Goal: Information Seeking & Learning: Learn about a topic

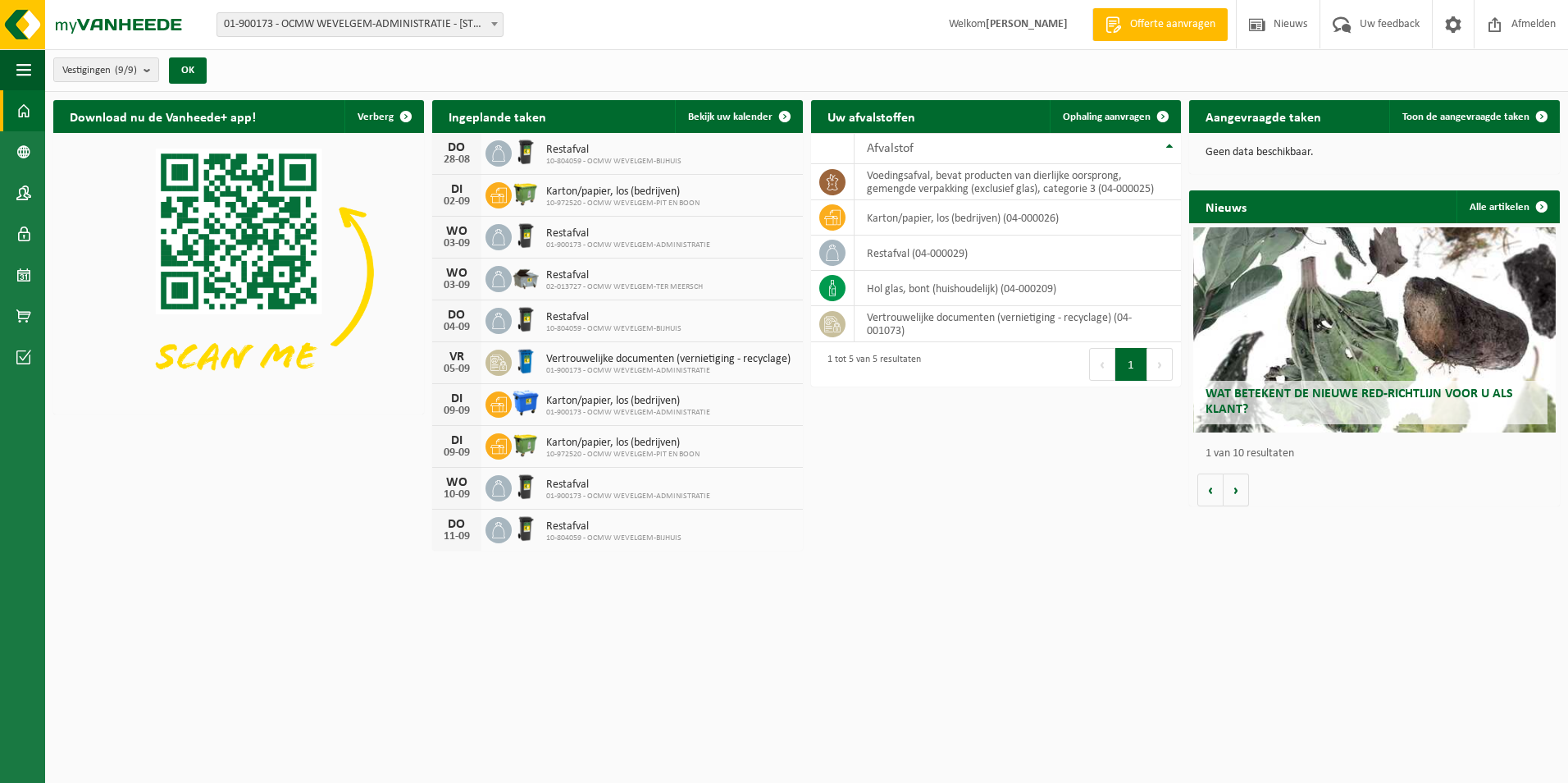
click at [1309, 344] on div "Wat betekent de nieuwe RED-richtlijn voor u als klant?" at bounding box center [1375, 329] width 363 height 205
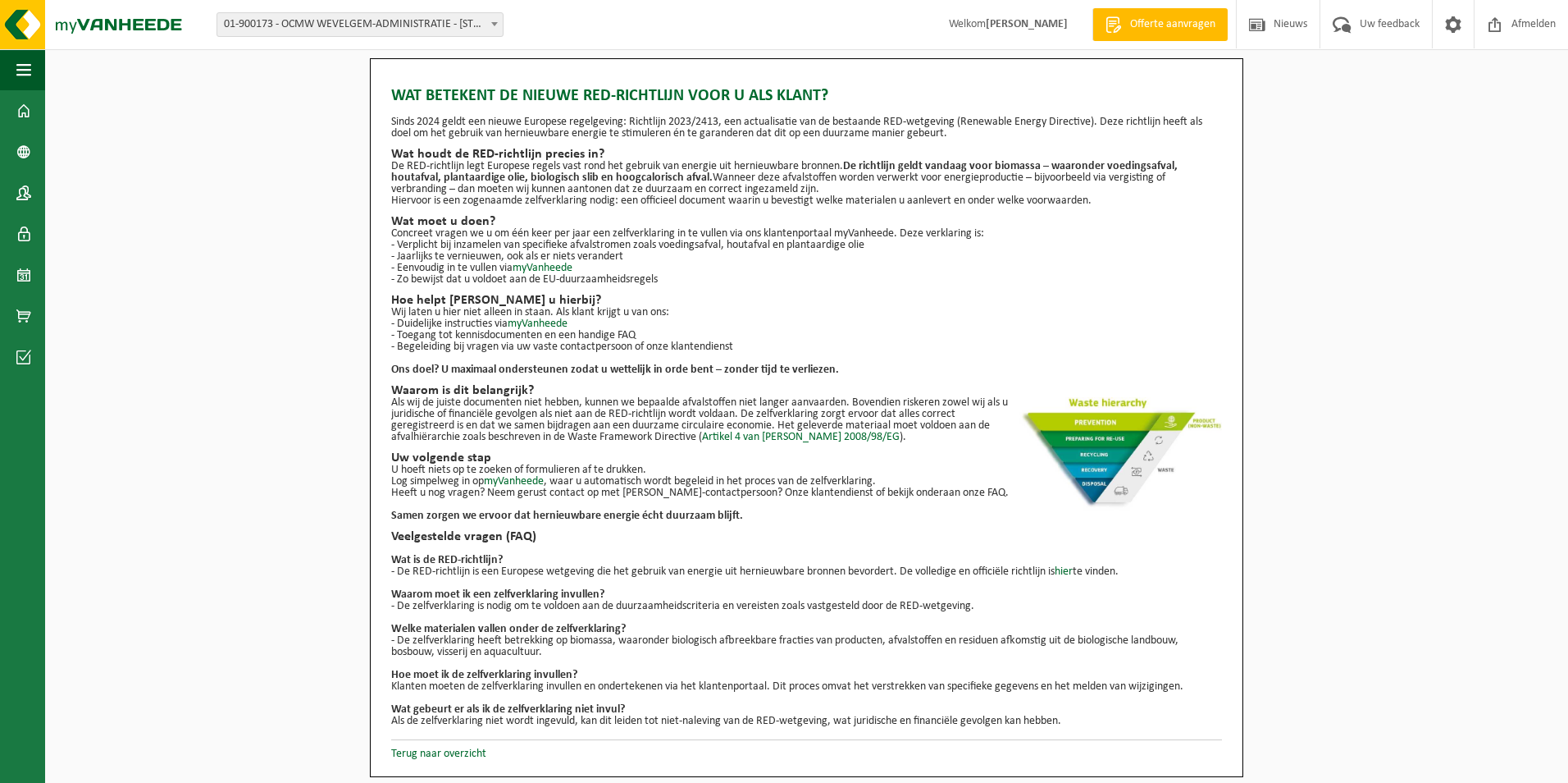
click at [465, 754] on link "Terug naar overzicht" at bounding box center [439, 753] width 95 height 13
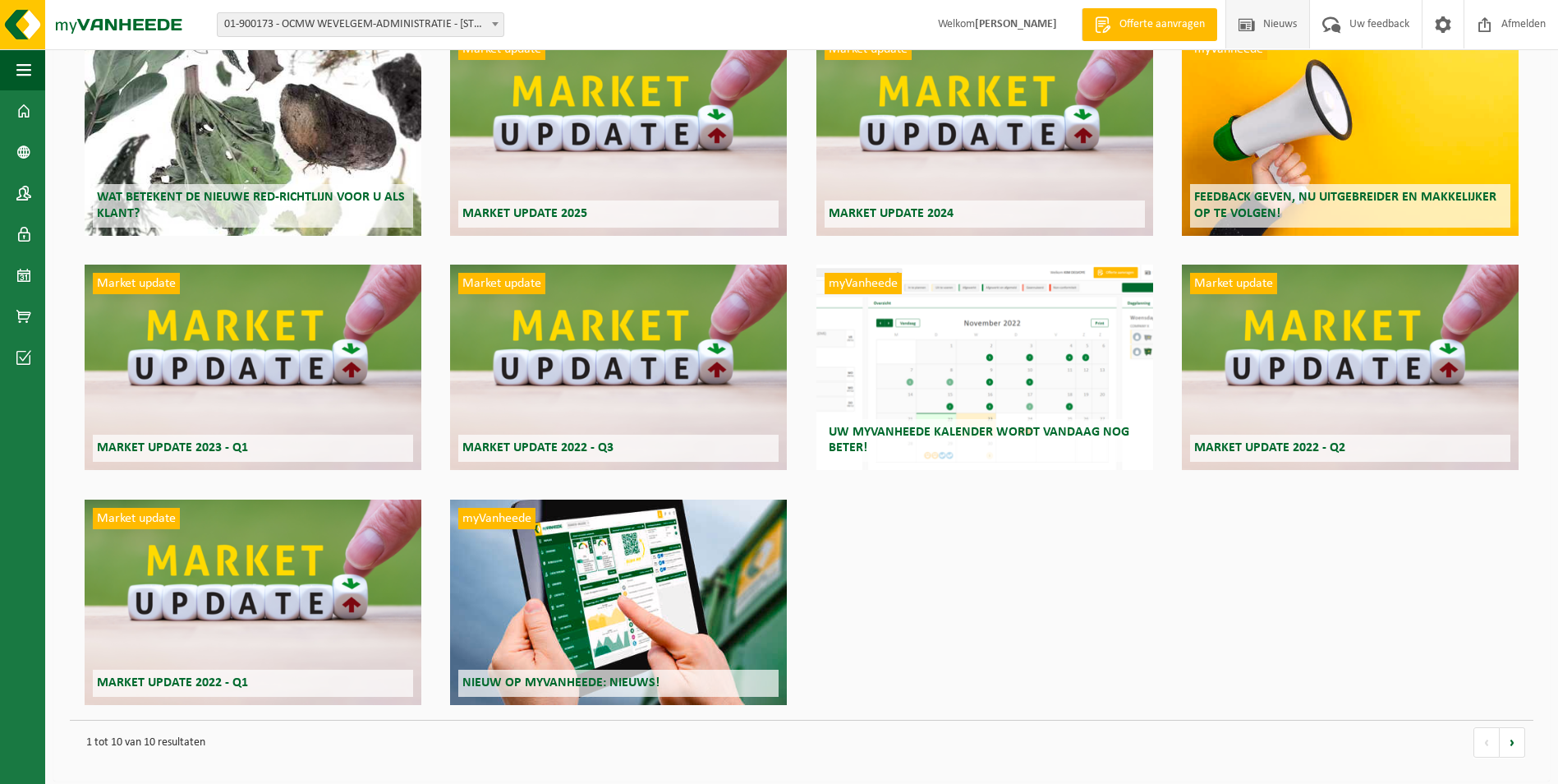
scroll to position [143, 0]
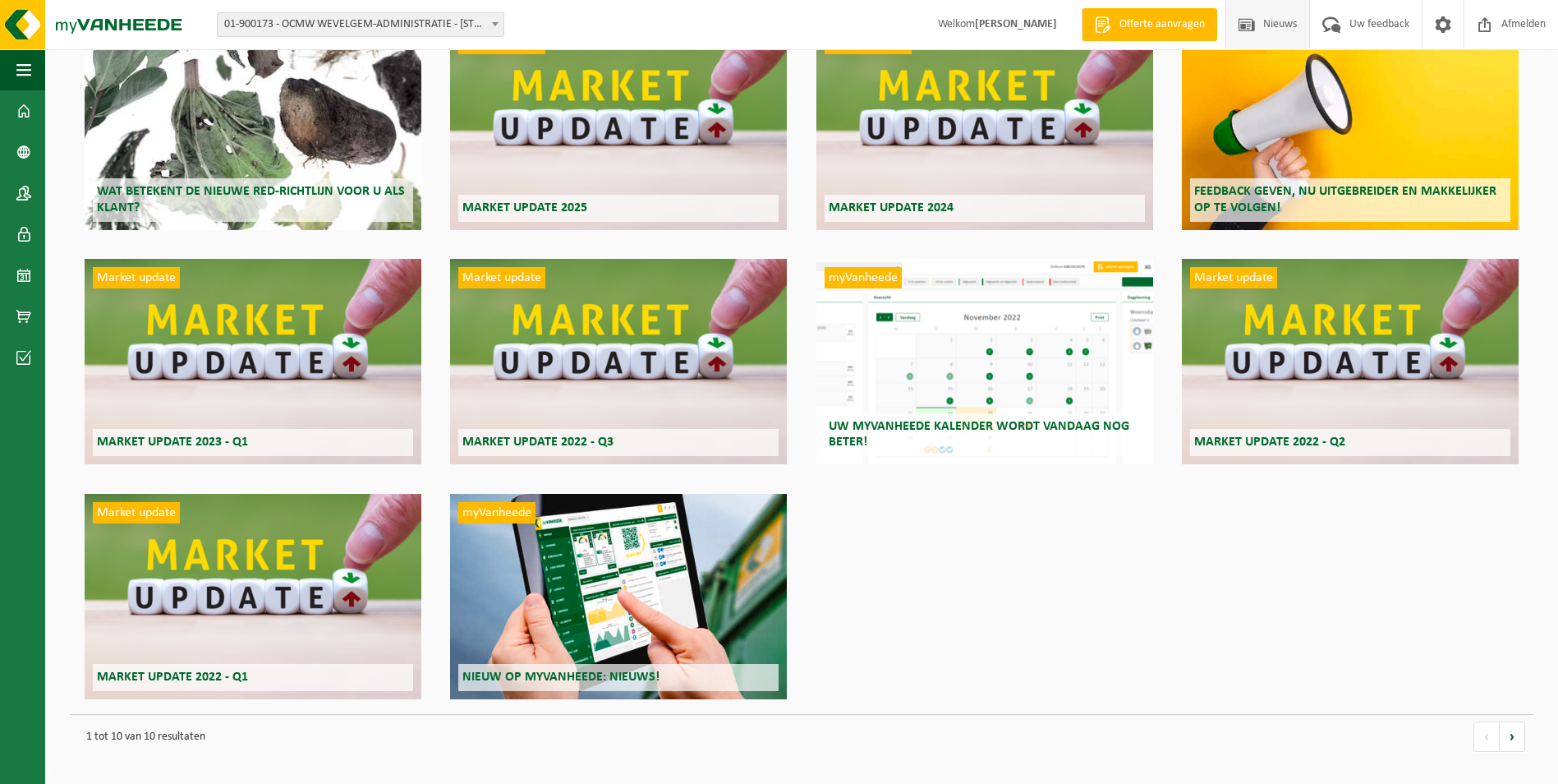
click at [273, 153] on div "Wat betekent de nieuwe RED-richtlijn voor u als klant?" at bounding box center [253, 127] width 337 height 205
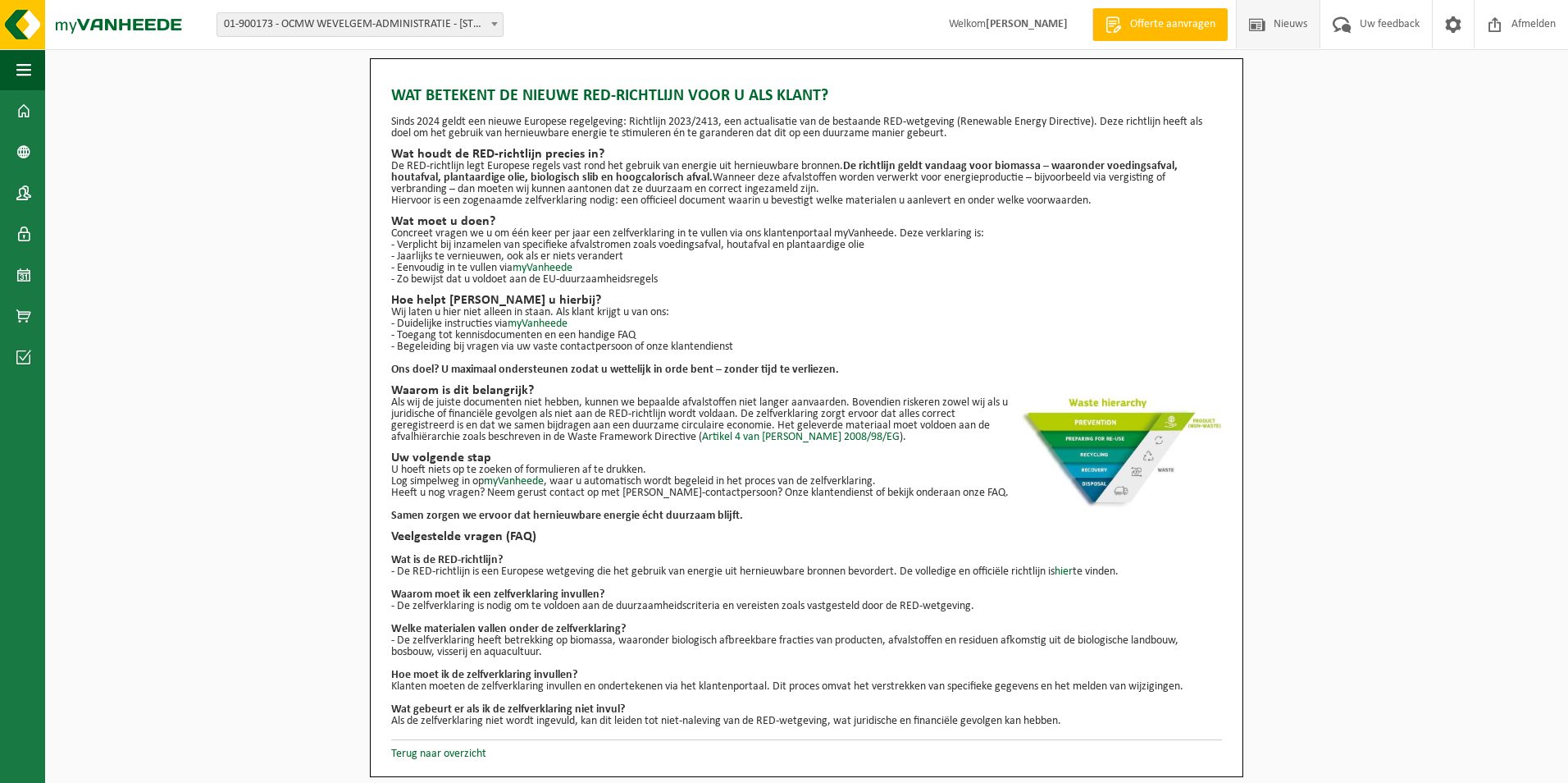
click at [1285, 19] on span "Nieuws" at bounding box center [1290, 24] width 42 height 49
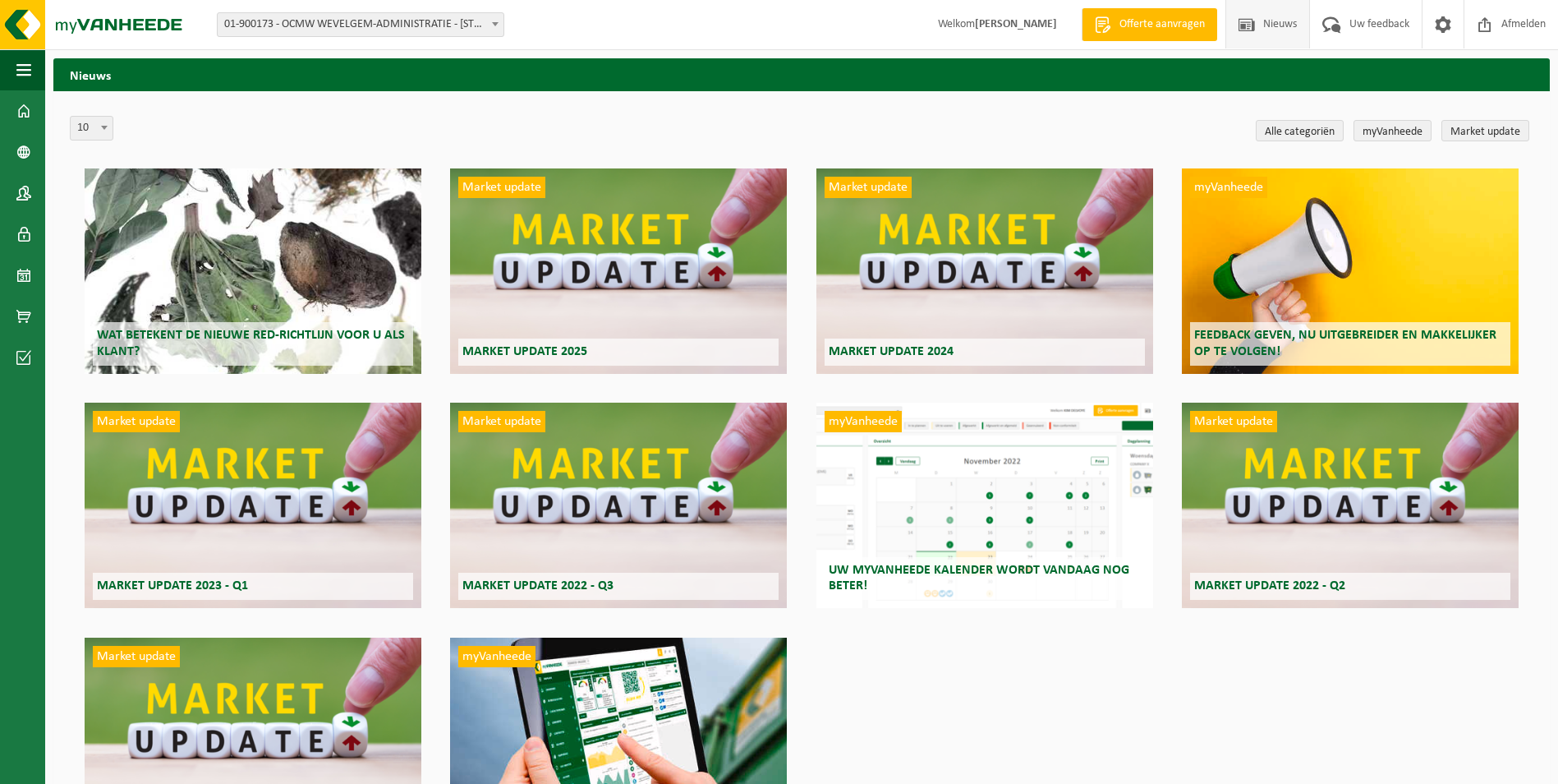
click at [183, 236] on div "Wat betekent de nieuwe RED-richtlijn voor u als klant?" at bounding box center [253, 271] width 337 height 205
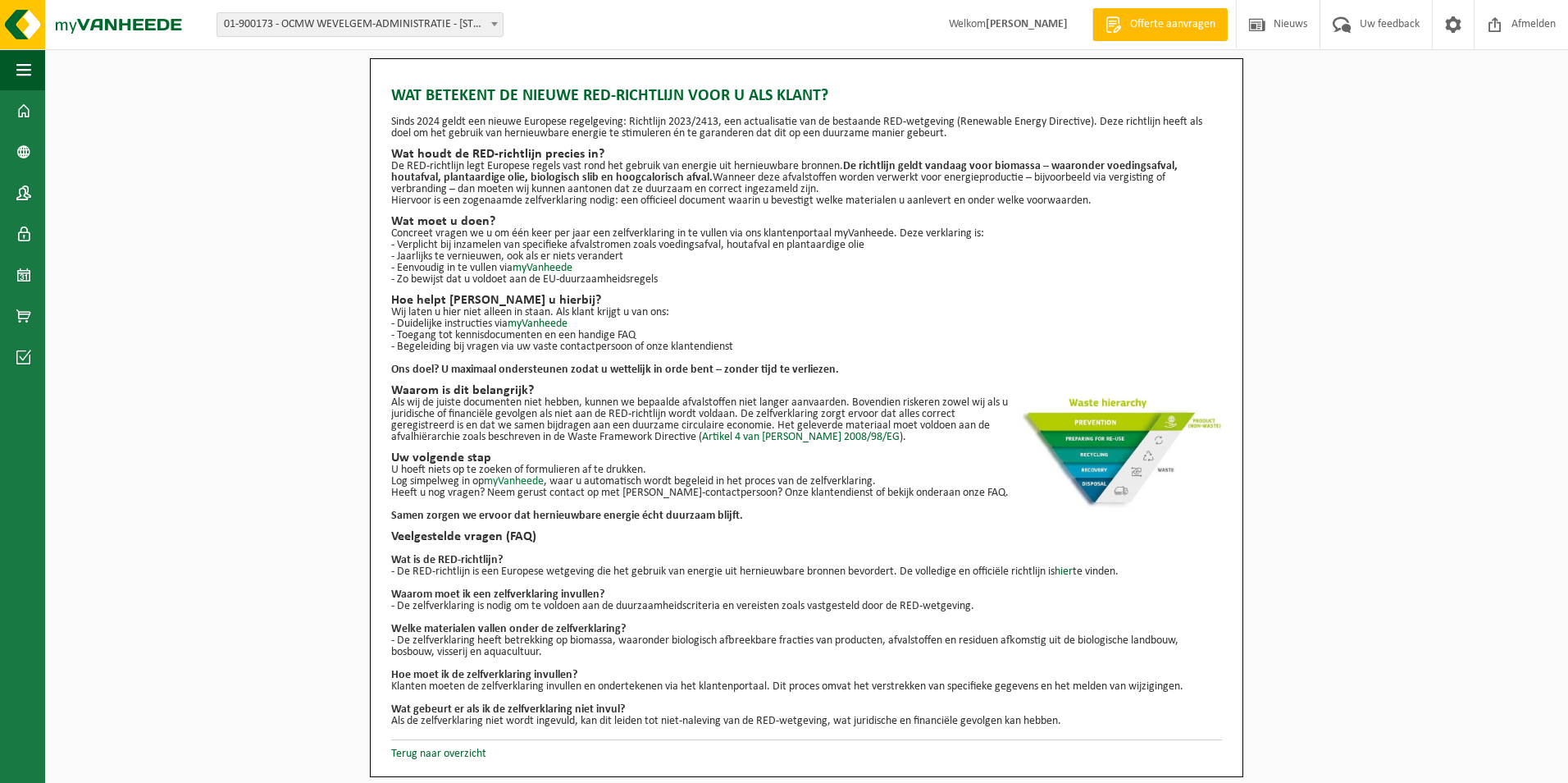
click at [532, 478] on link "myVanheede" at bounding box center [514, 481] width 60 height 13
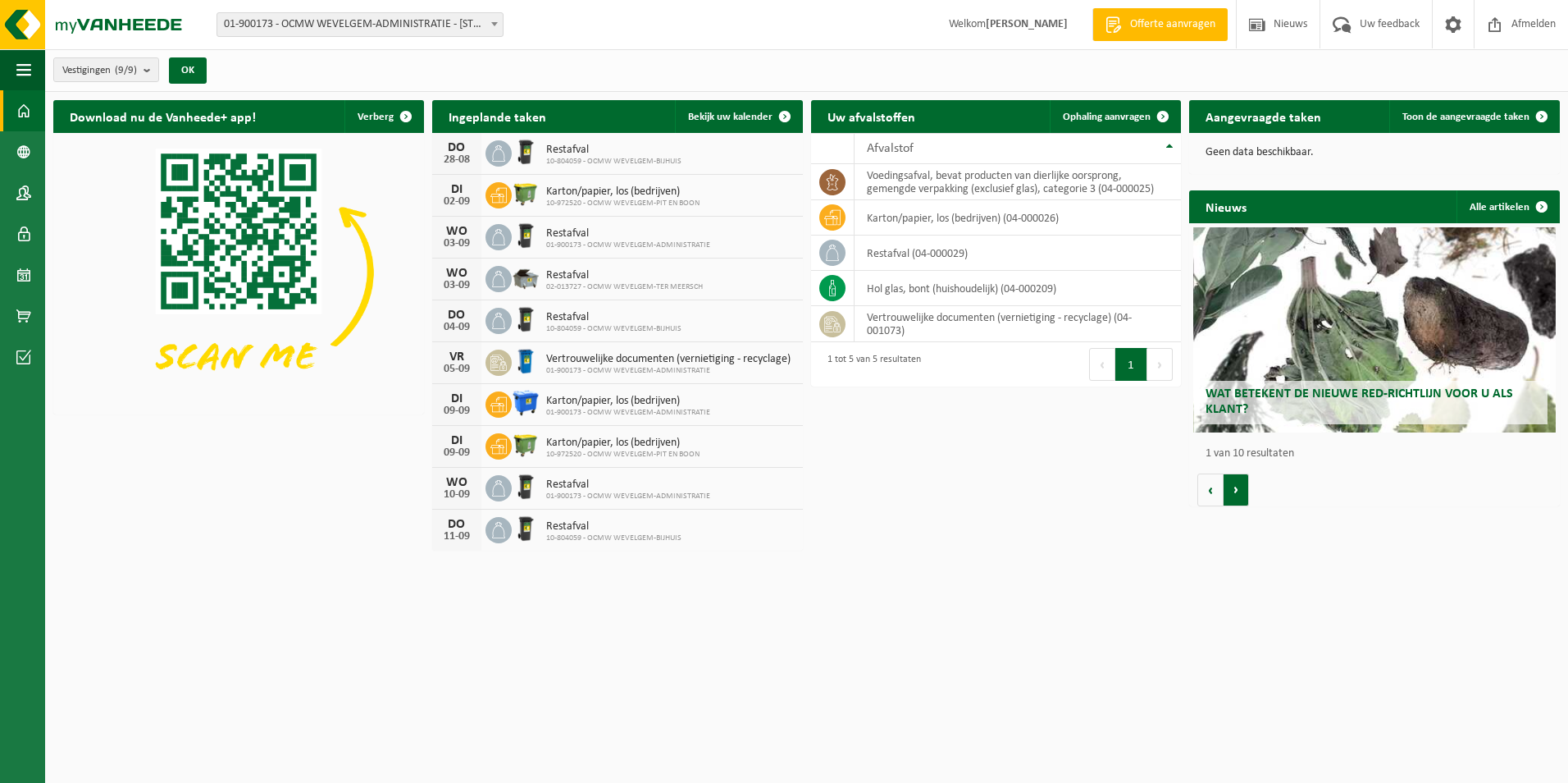
click at [1241, 490] on button "Volgende" at bounding box center [1236, 489] width 25 height 33
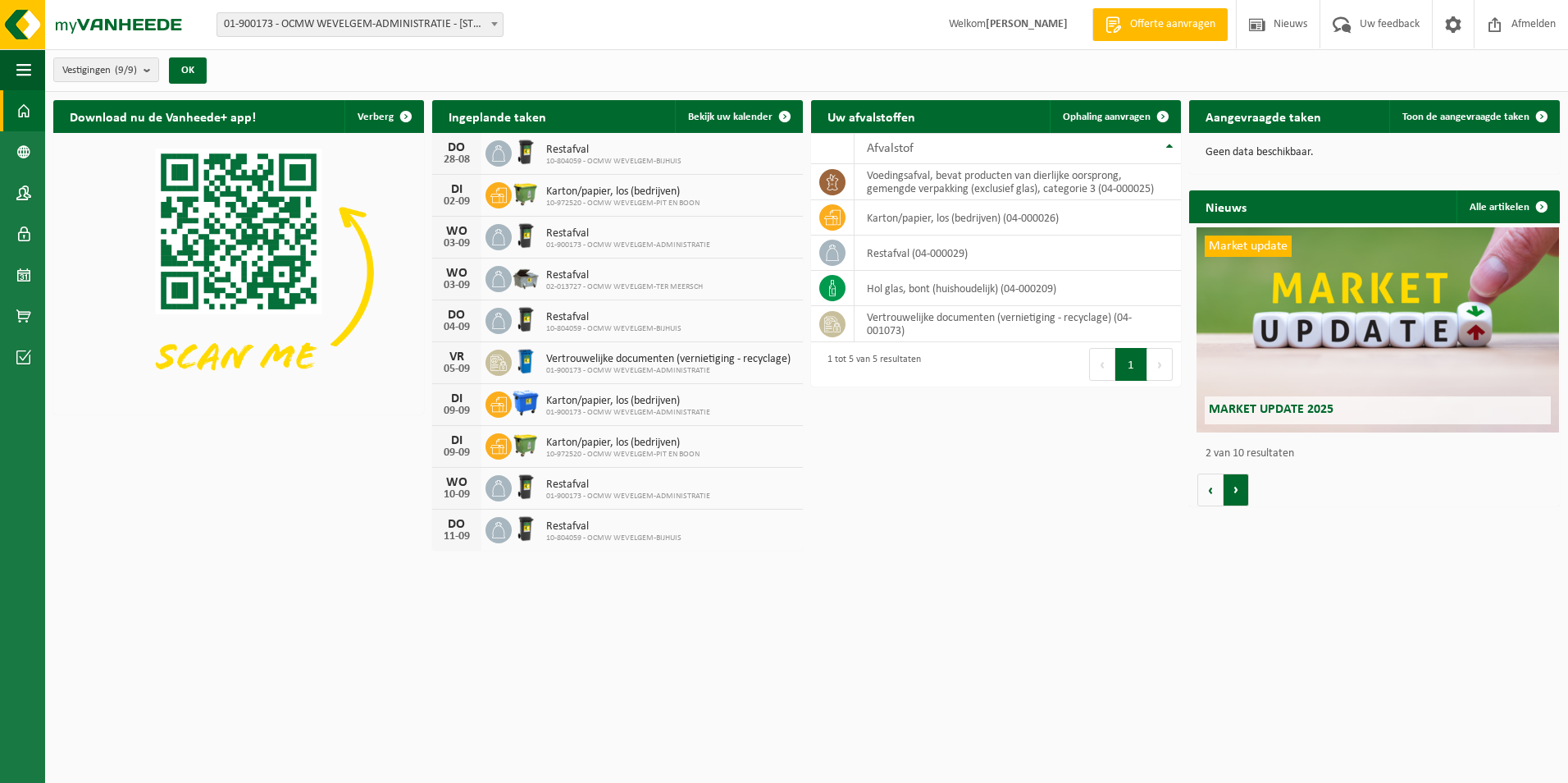
scroll to position [0, 371]
click at [1241, 490] on button "Volgende" at bounding box center [1236, 489] width 25 height 33
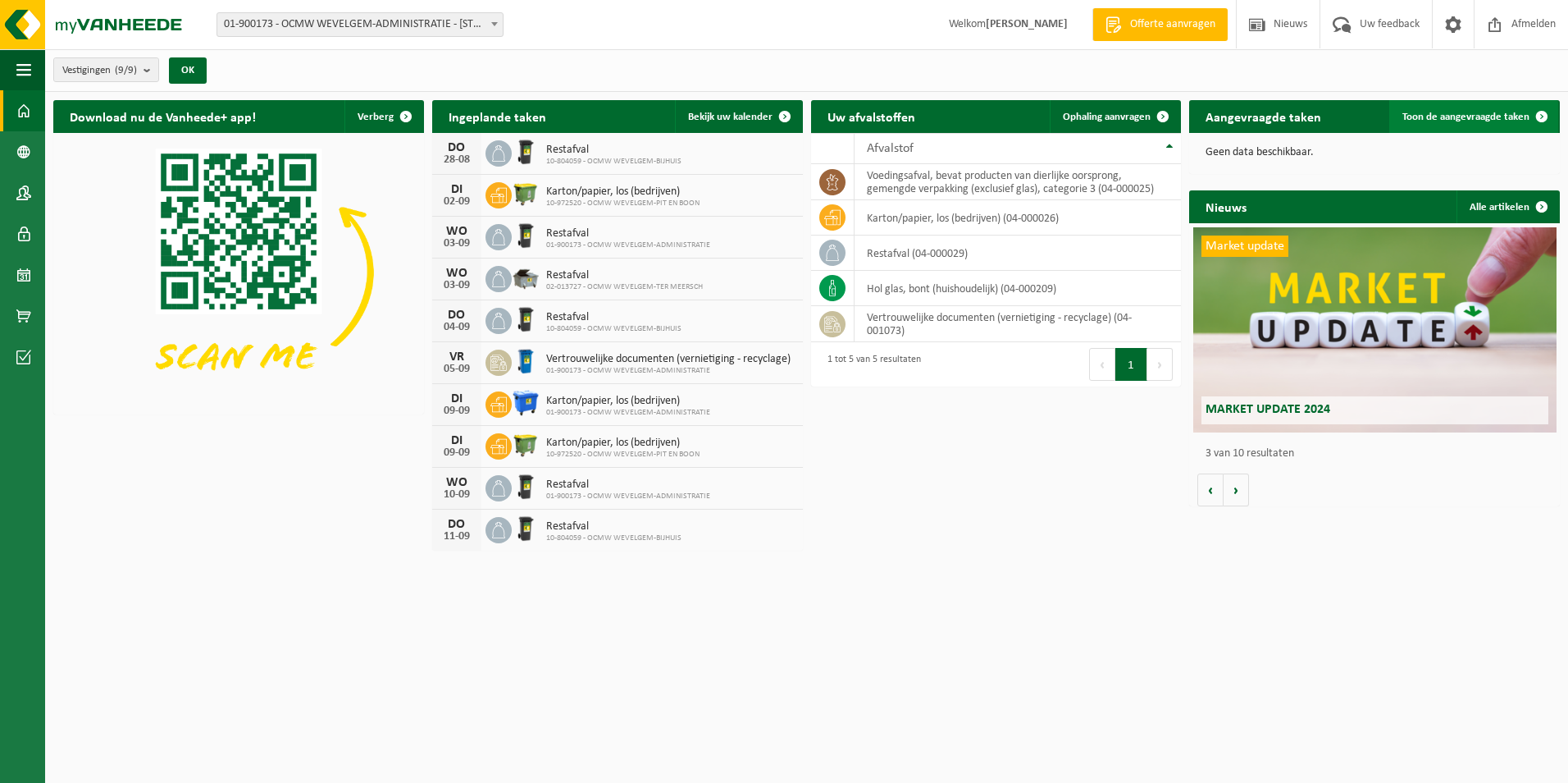
click at [1495, 118] on span "Toon de aangevraagde taken" at bounding box center [1466, 116] width 127 height 11
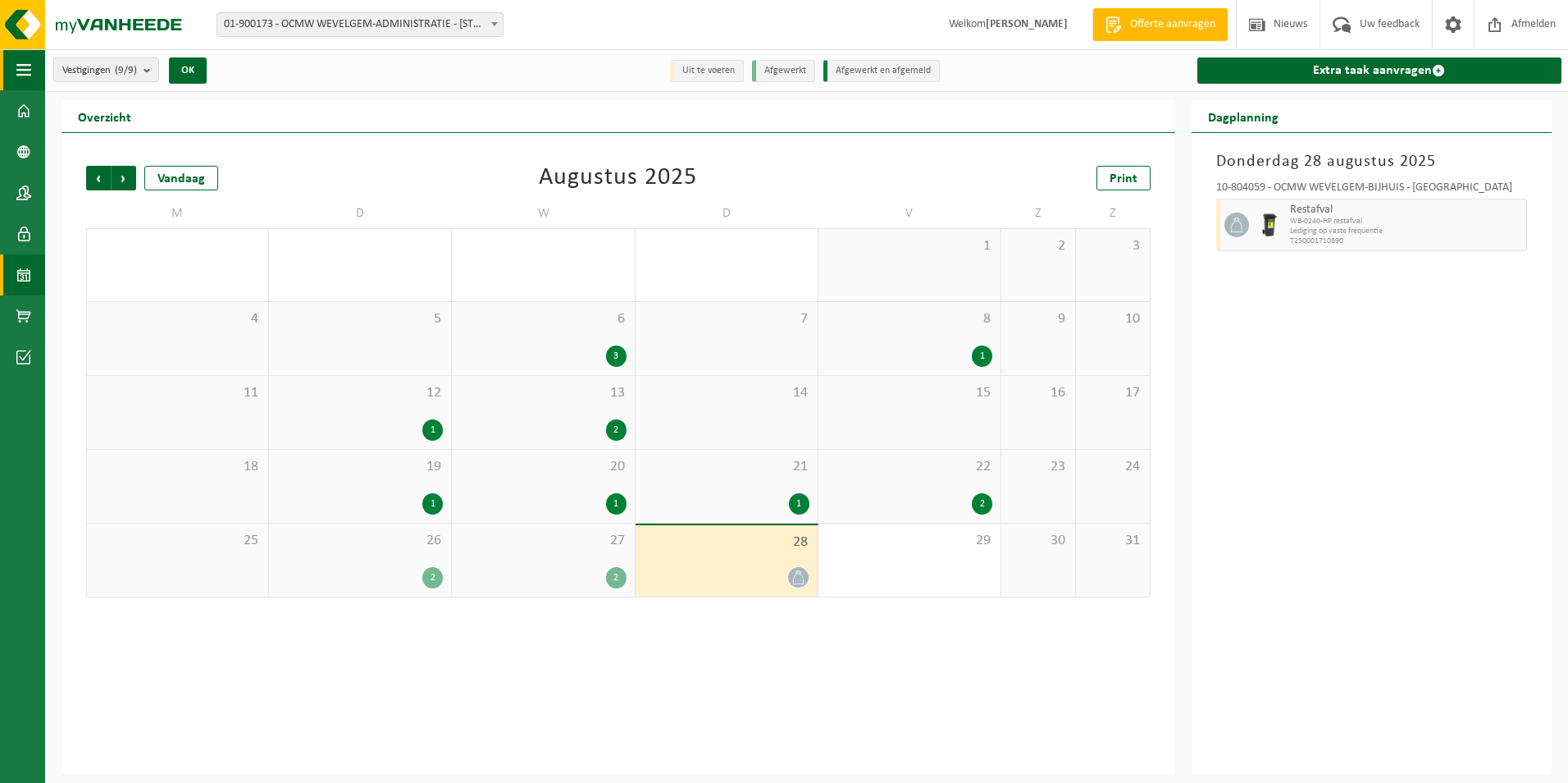
click at [21, 78] on span "button" at bounding box center [24, 70] width 15 height 41
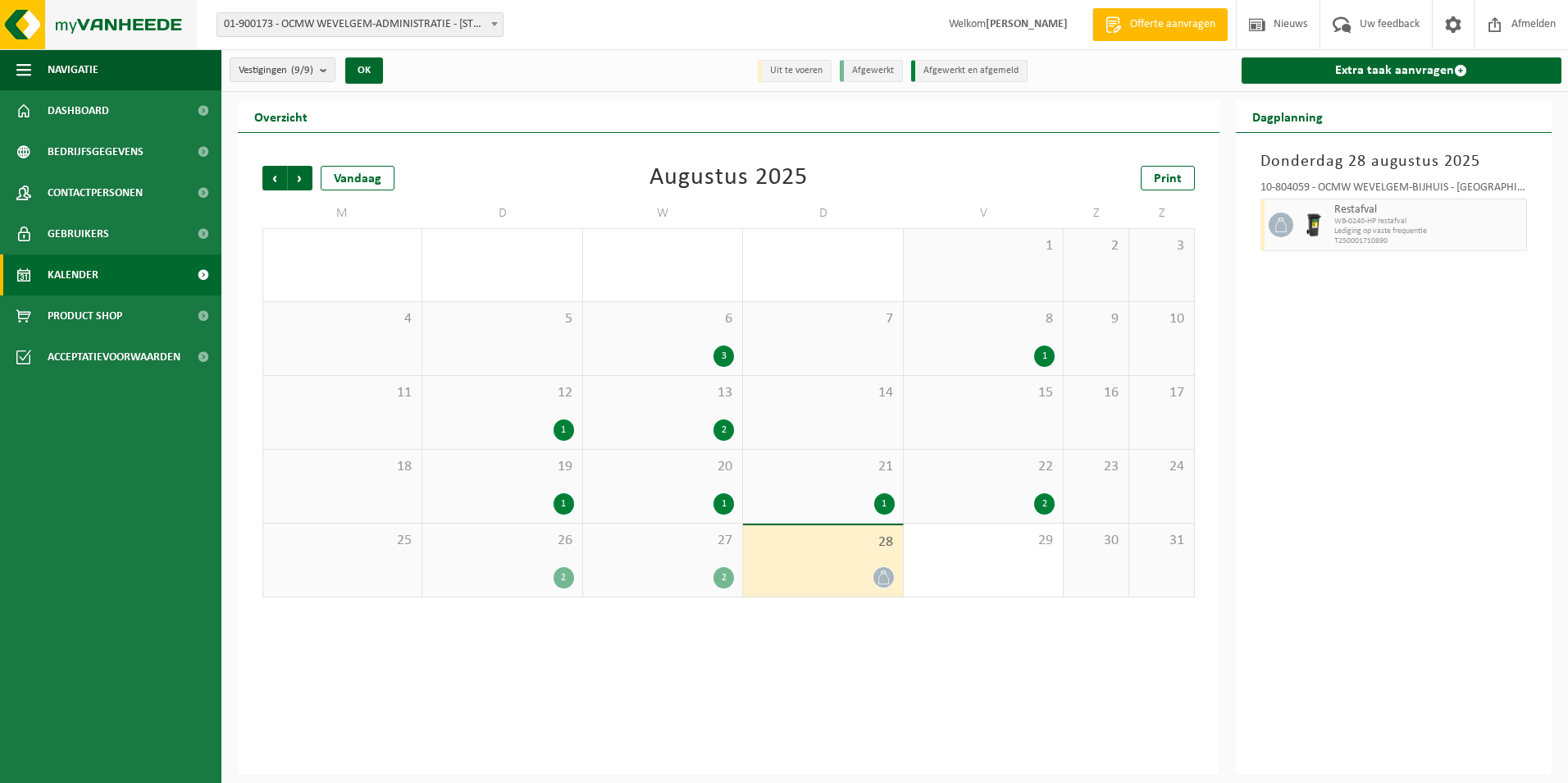
click at [53, 19] on img at bounding box center [98, 24] width 197 height 49
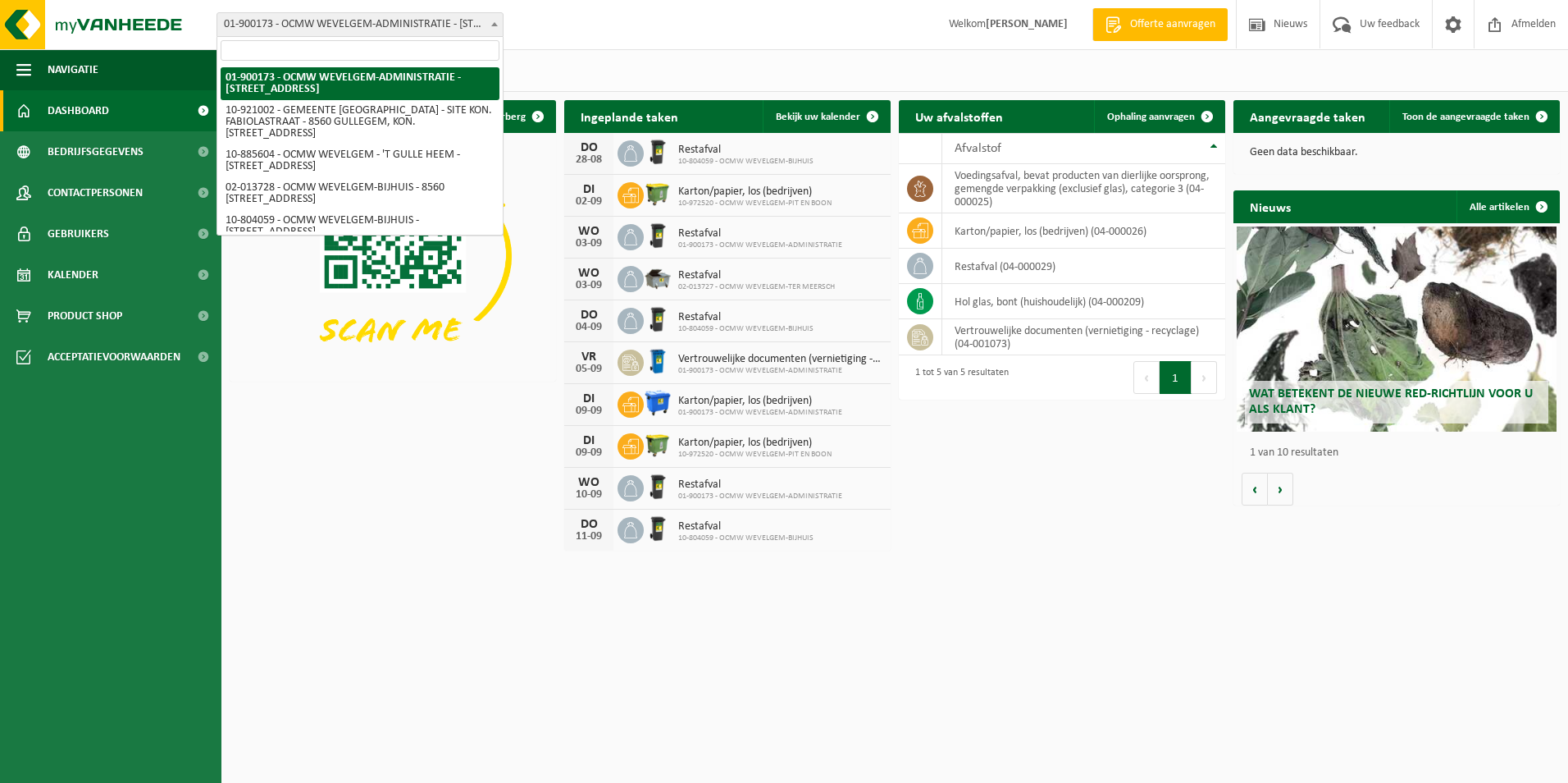
click at [495, 21] on span at bounding box center [495, 23] width 17 height 21
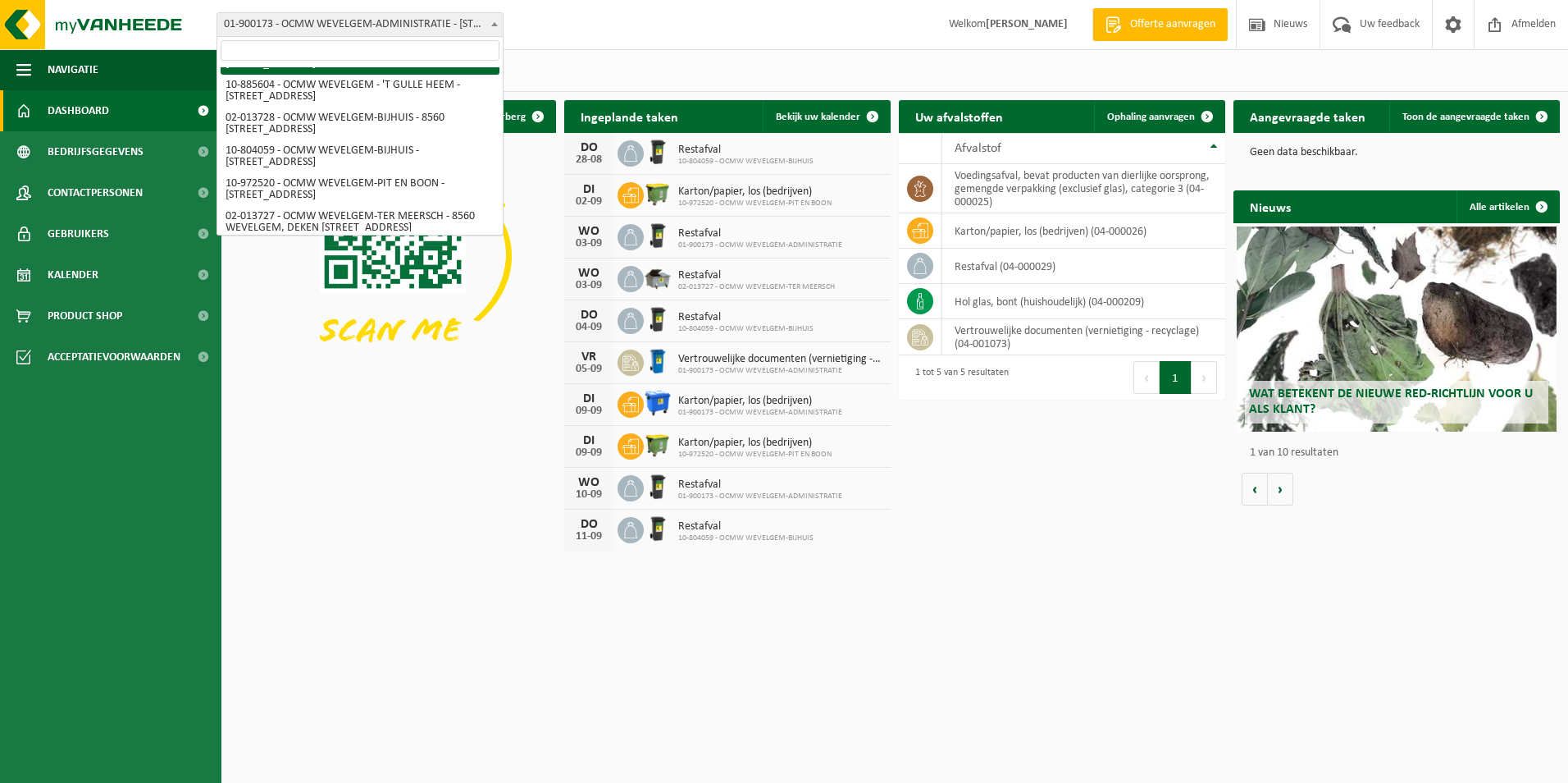
scroll to position [72, 0]
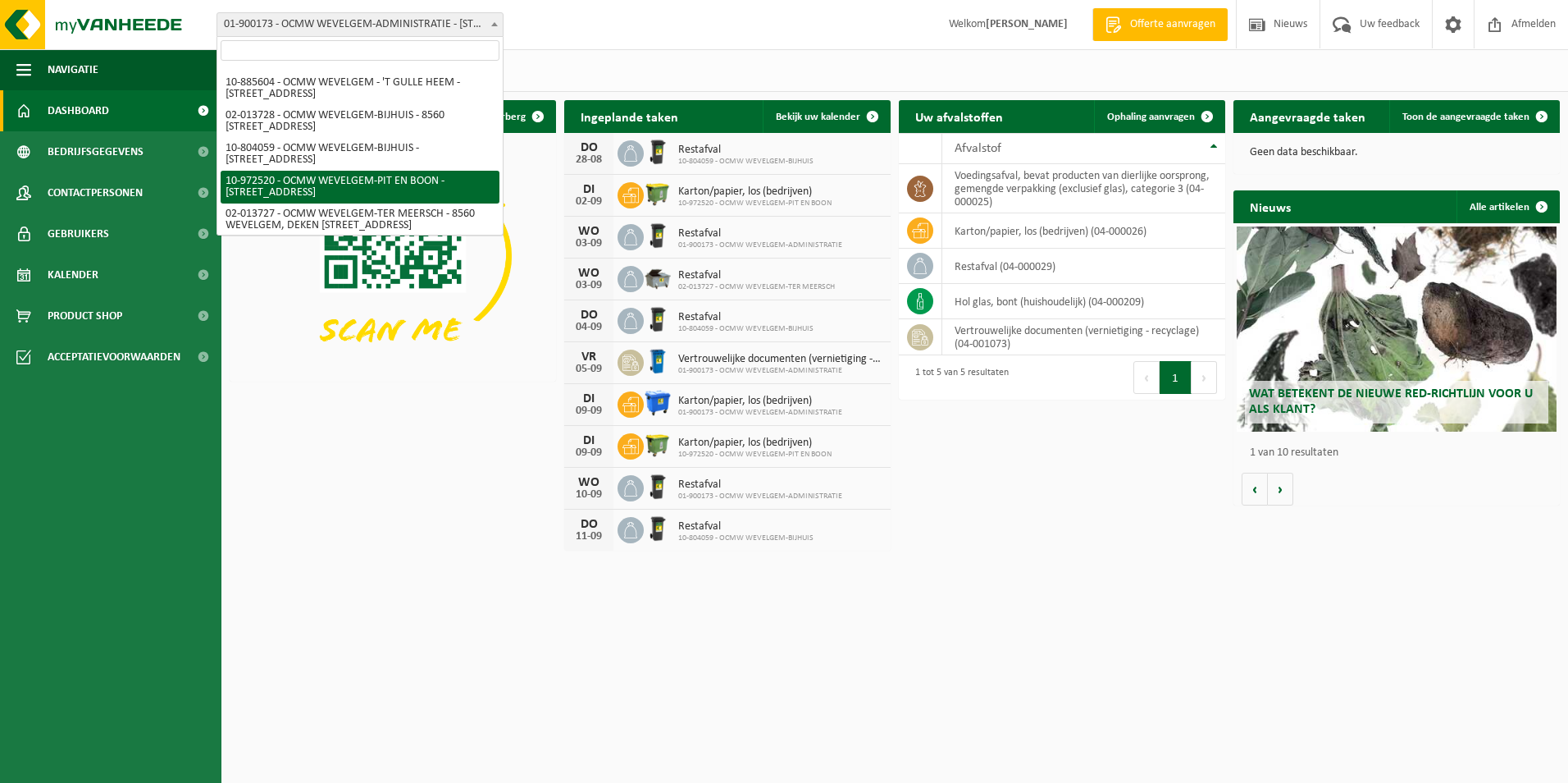
select select "156455"
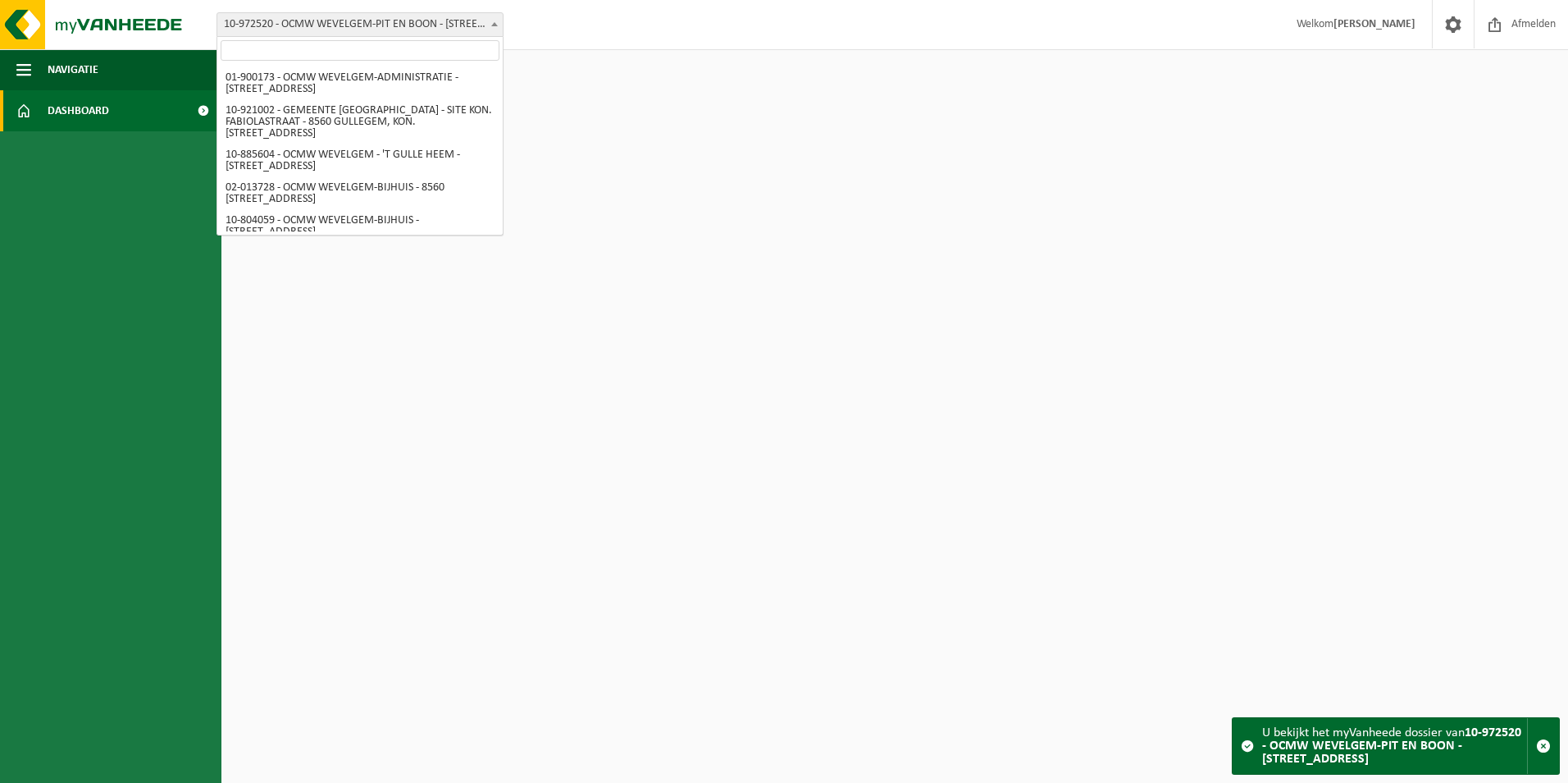
scroll to position [110, 0]
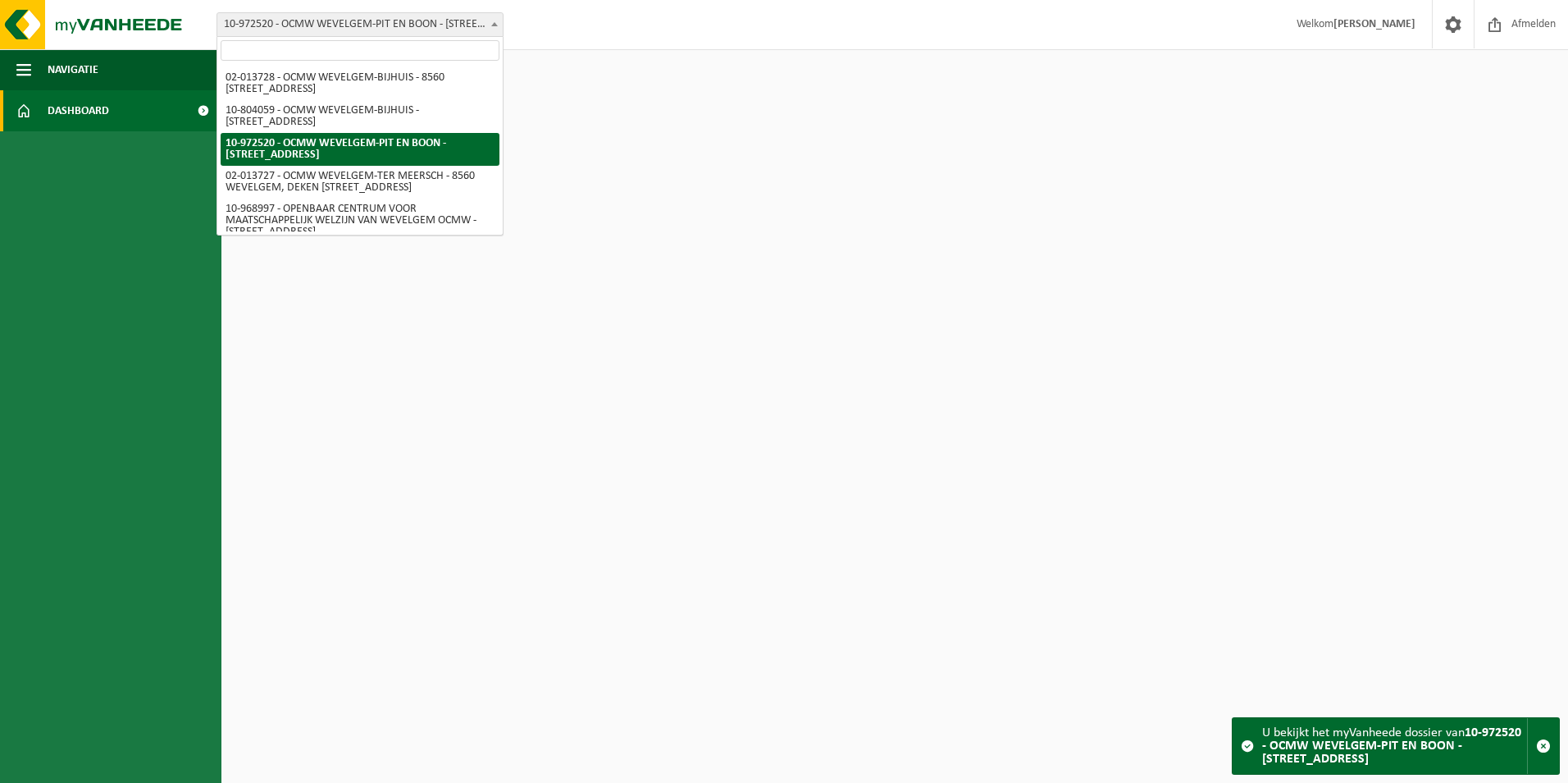
click at [496, 22] on b at bounding box center [495, 23] width 7 height 4
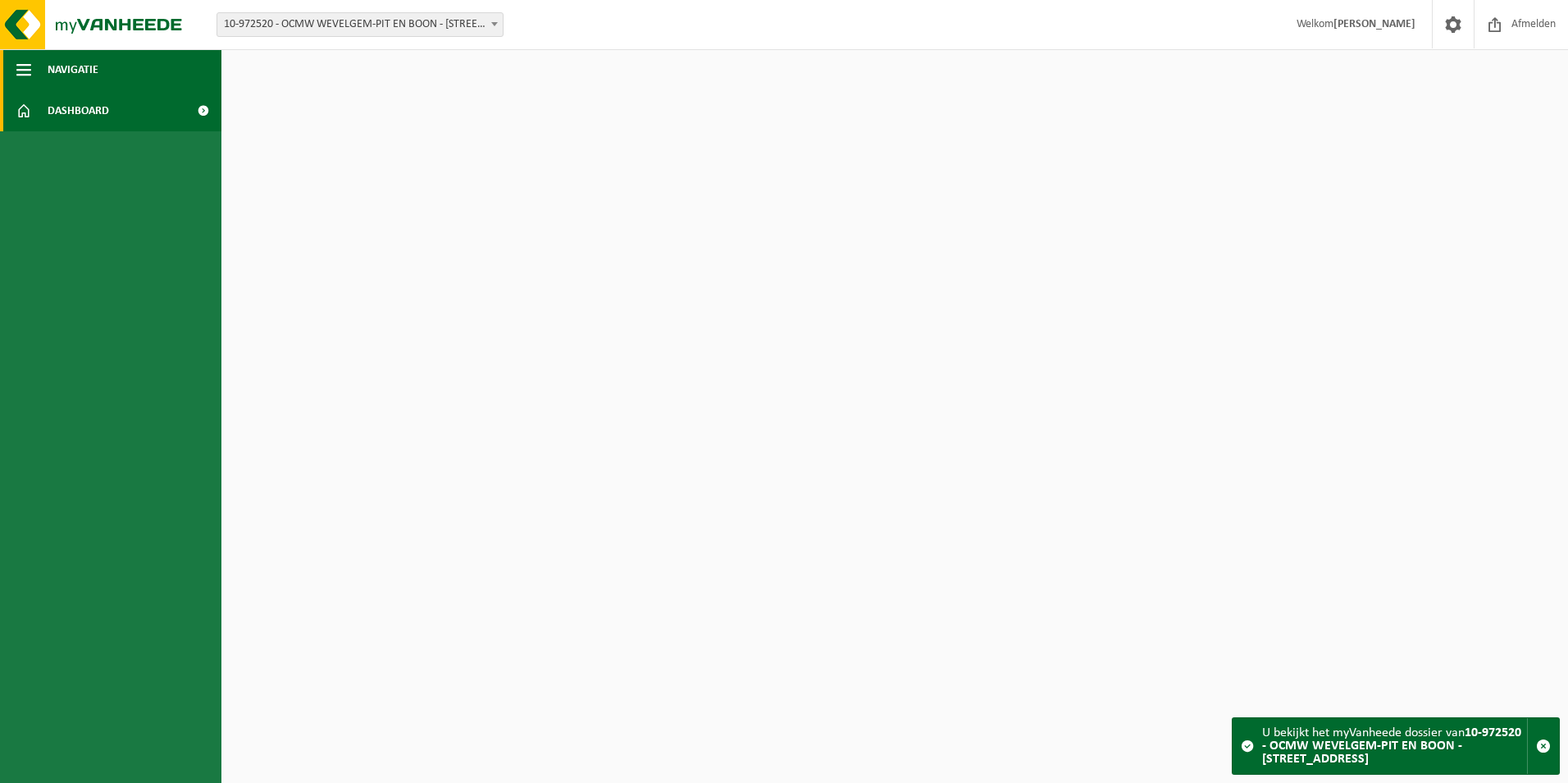
click at [50, 70] on span "Navigatie" at bounding box center [73, 70] width 51 height 41
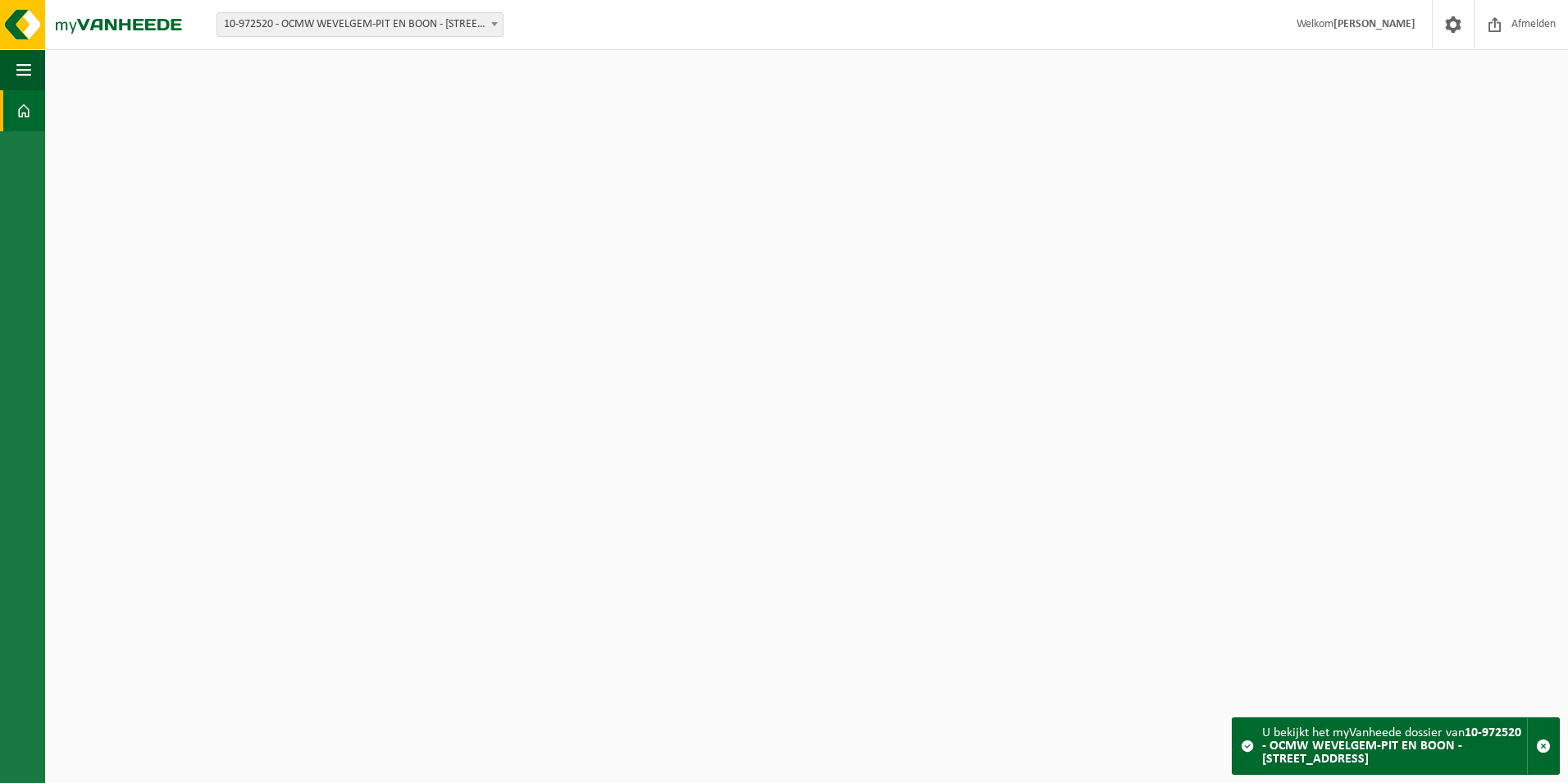
click at [486, 22] on span "10-972520 - OCMW WEVELGEM-PIT EN BOON - [STREET_ADDRESS]" at bounding box center [360, 24] width 285 height 23
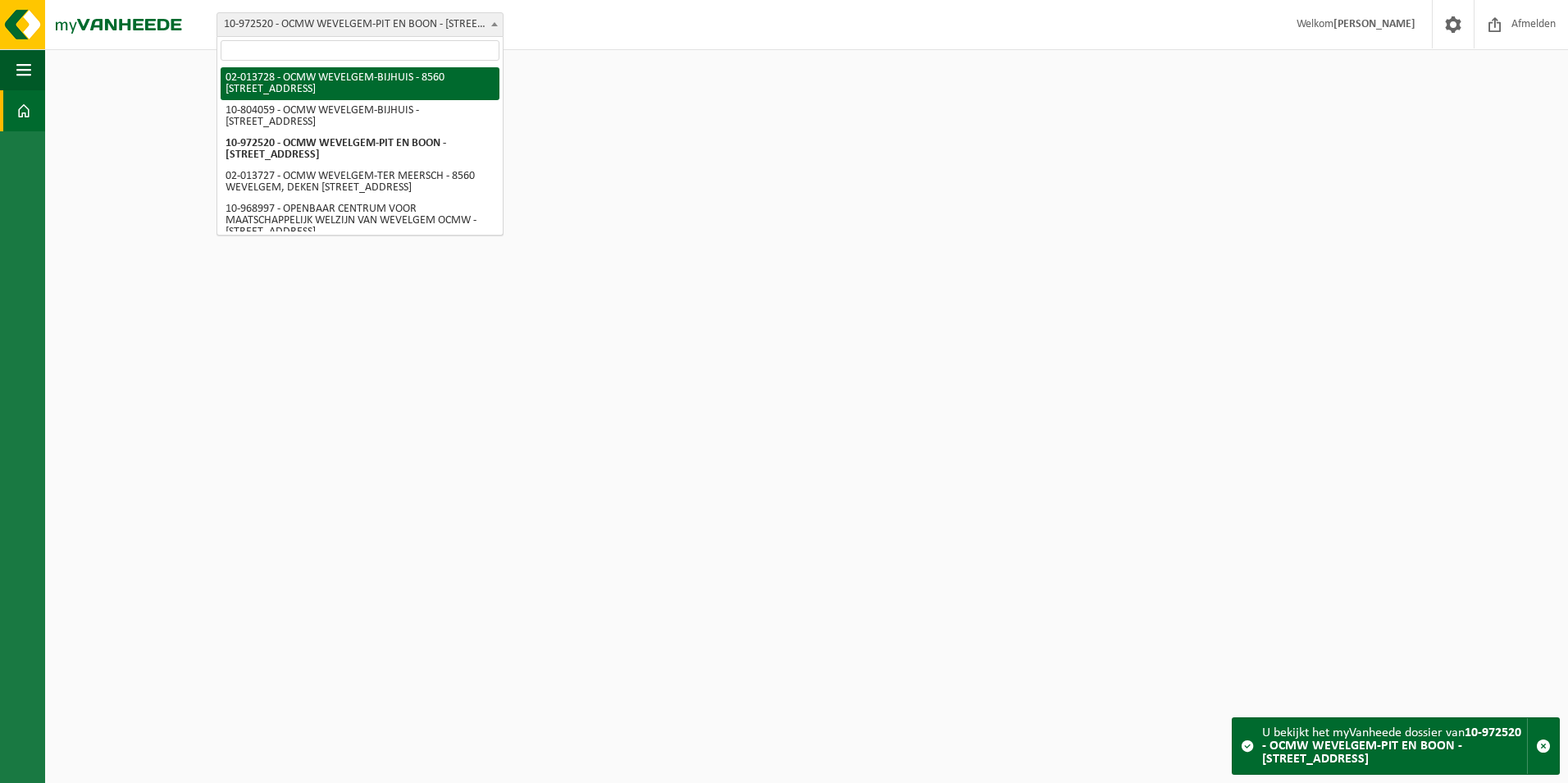
select select "12863"
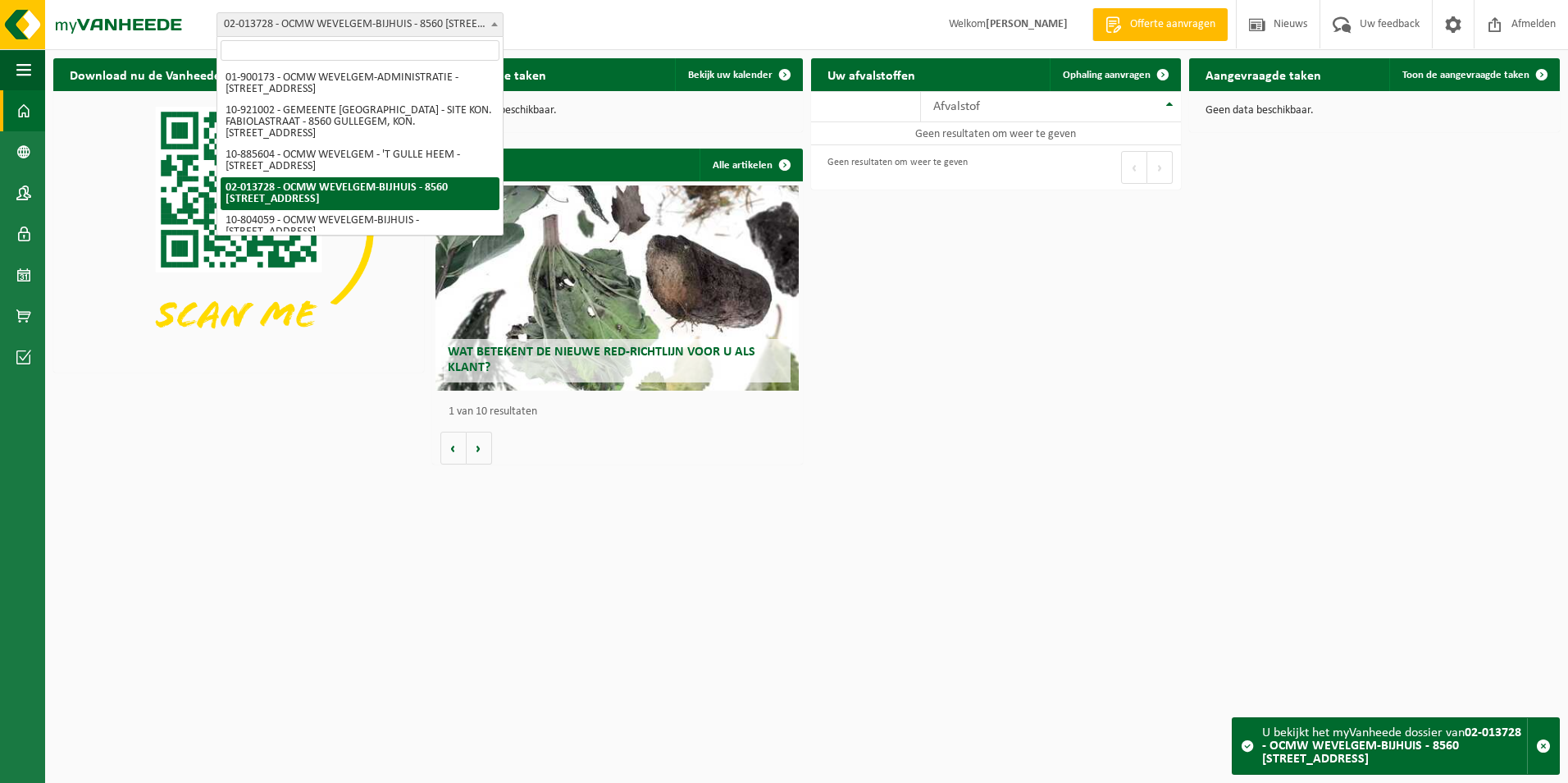
click at [491, 18] on span at bounding box center [495, 23] width 17 height 21
click at [1335, 469] on div "Download nu de Vanheede+ app! Verberg Ingeplande taken Bekijk uw kalender Geen …" at bounding box center [806, 261] width 1514 height 422
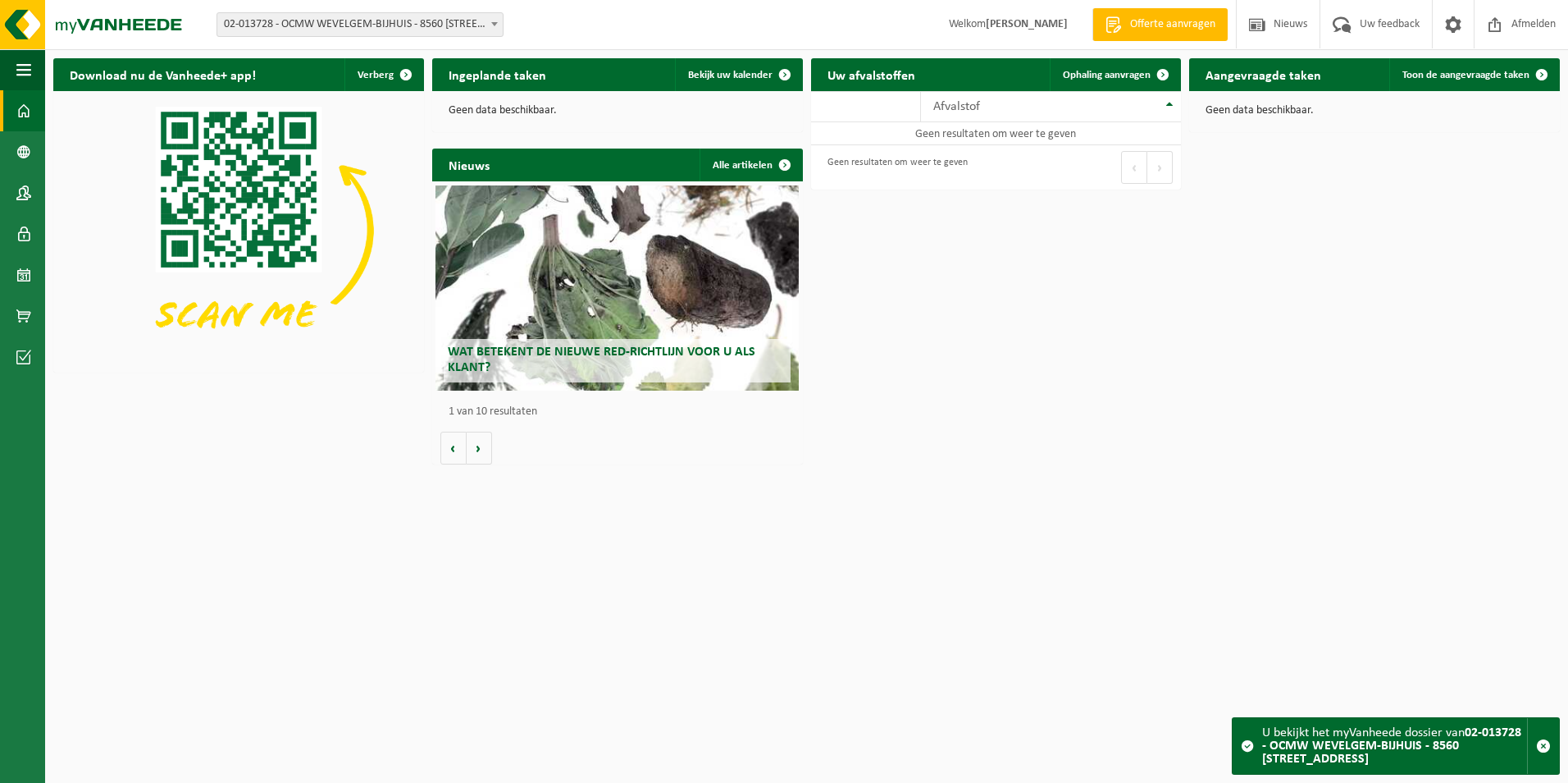
click at [537, 263] on div "Wat betekent de nieuwe RED-richtlijn voor u als klant?" at bounding box center [617, 287] width 363 height 205
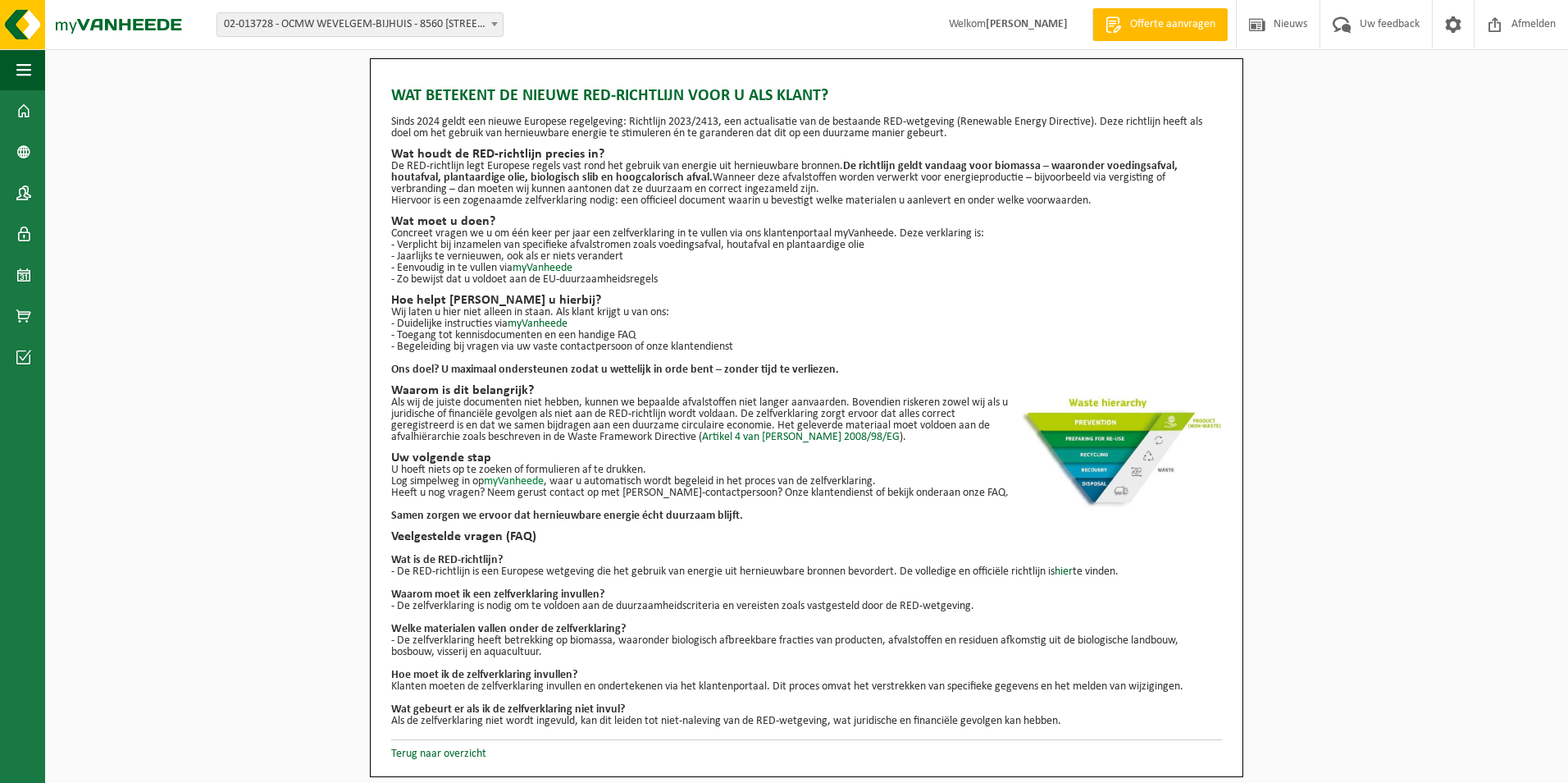
click at [521, 477] on link "myVanheede" at bounding box center [514, 481] width 60 height 13
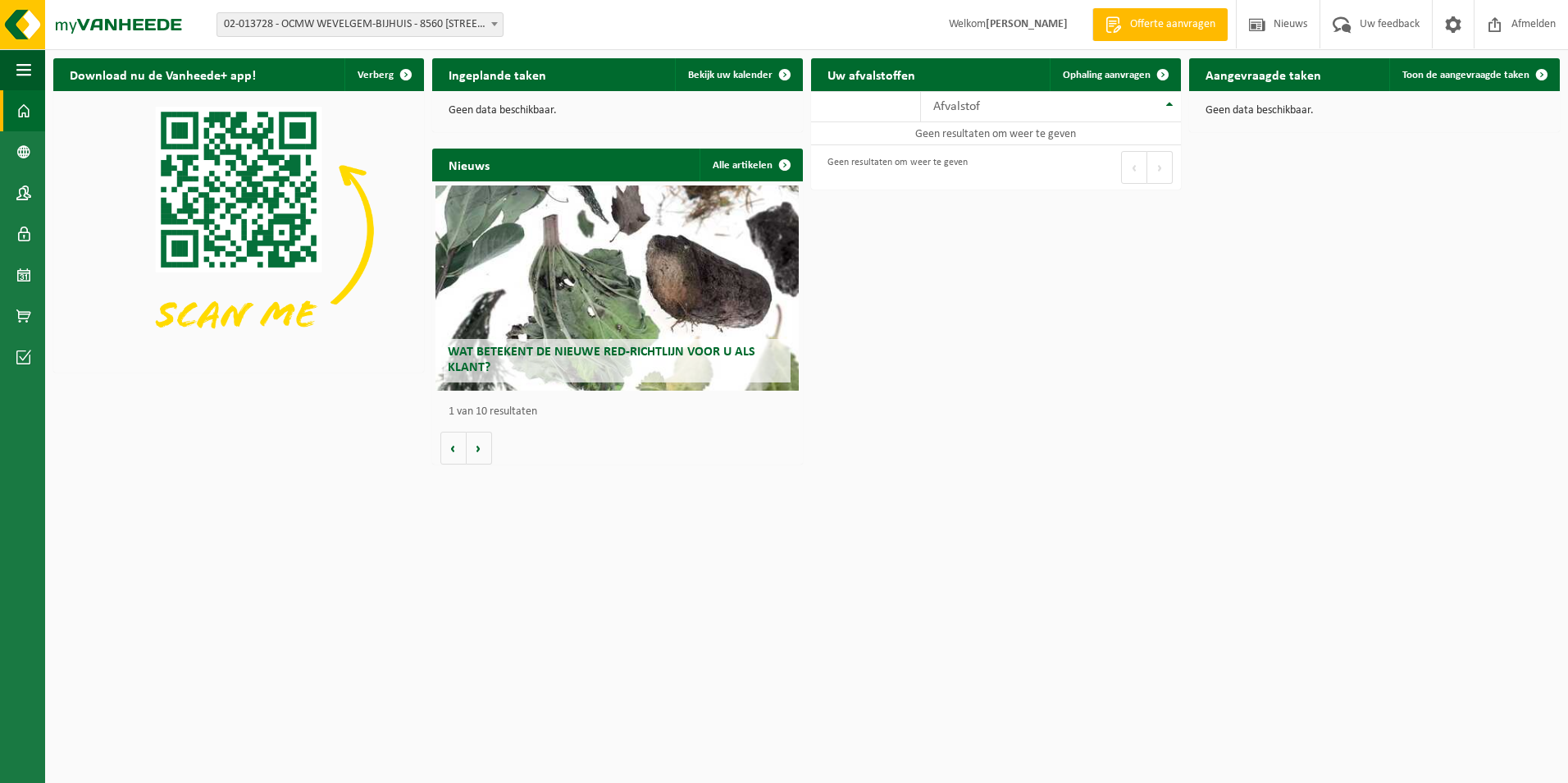
click at [29, 115] on span at bounding box center [24, 111] width 15 height 41
click at [29, 67] on span "button" at bounding box center [24, 70] width 15 height 41
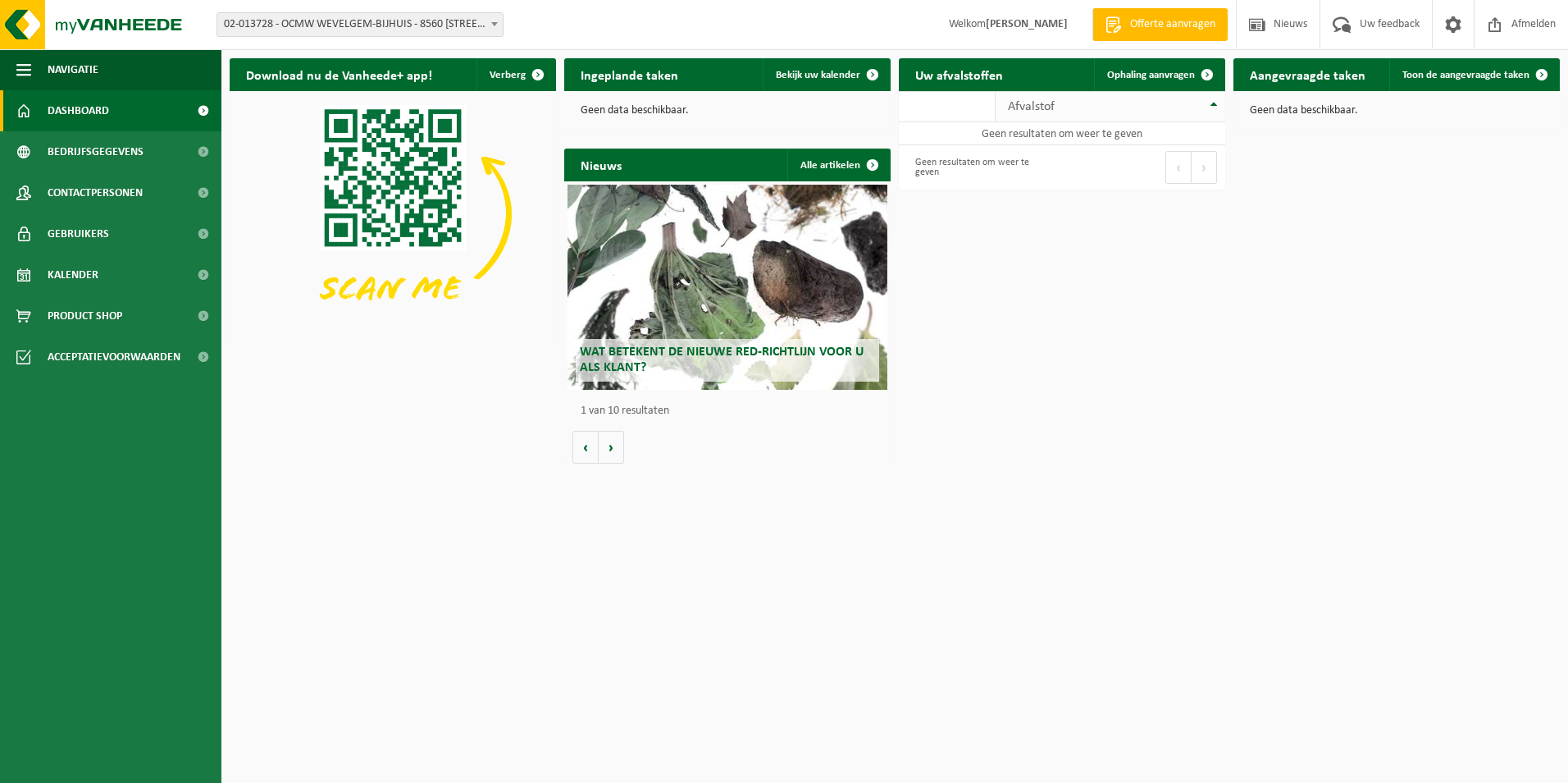
click at [1204, 99] on th "Afvalstof" at bounding box center [1110, 106] width 229 height 31
click at [491, 20] on span at bounding box center [495, 23] width 17 height 21
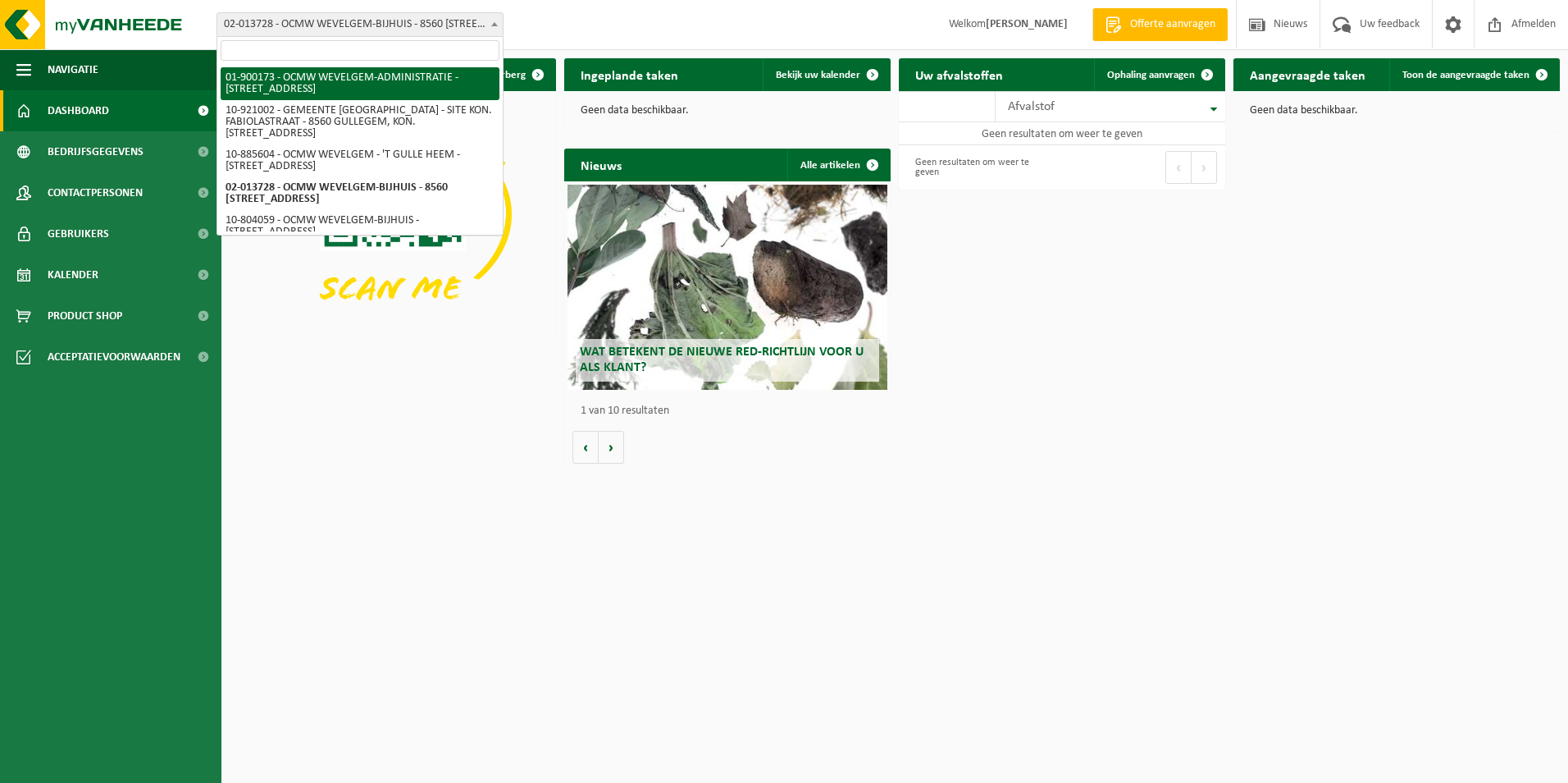
select select "12860"
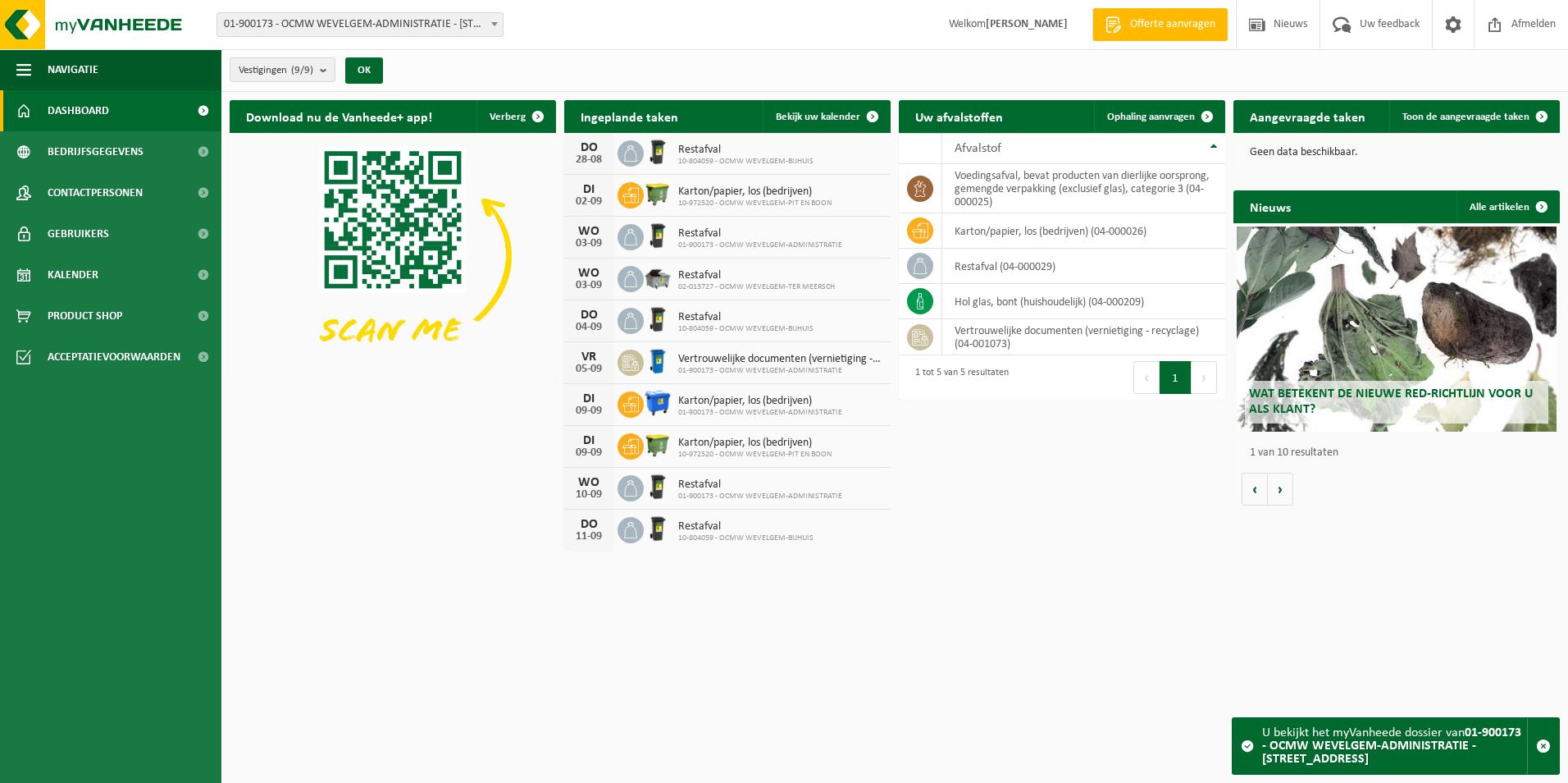
click at [1347, 730] on div "U bekijkt het myVanheede dossier van 01-900173 - OCMW WEVELGEM-ADMINISTRATIE - …" at bounding box center [1395, 745] width 265 height 56
click at [1082, 574] on html "Vestiging: 01-900173 - OCMW WEVELGEM-ADMINISTRATIE - 8560 WEVELGEM, DEKEN JONCK…" at bounding box center [784, 391] width 1568 height 783
click at [1370, 368] on div "Wat betekent de nieuwe RED-richtlijn voor u als klant?" at bounding box center [1396, 328] width 320 height 205
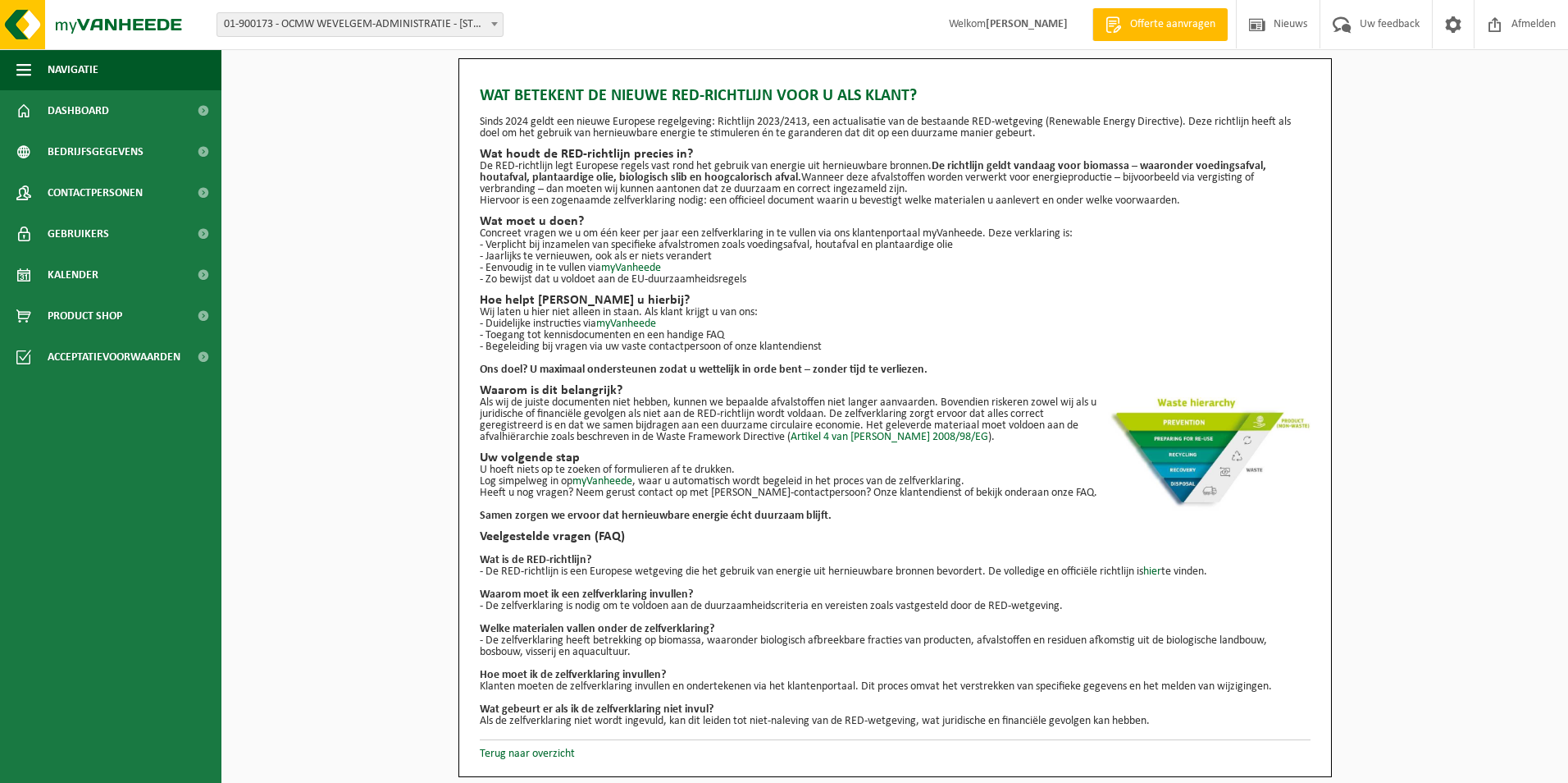
drag, startPoint x: 640, startPoint y: 688, endPoint x: 835, endPoint y: 693, distance: 195.1
click at [643, 688] on p "Klanten moeten de zelfverklaring invullen en ondertekenen via het klantenportaa…" at bounding box center [895, 687] width 830 height 12
drag, startPoint x: 904, startPoint y: 685, endPoint x: 920, endPoint y: 685, distance: 16.0
click at [920, 685] on p "Klanten moeten de zelfverklaring invullen en ondertekenen via het klantenportaa…" at bounding box center [895, 687] width 830 height 12
drag, startPoint x: 1154, startPoint y: 680, endPoint x: 1239, endPoint y: 630, distance: 98.6
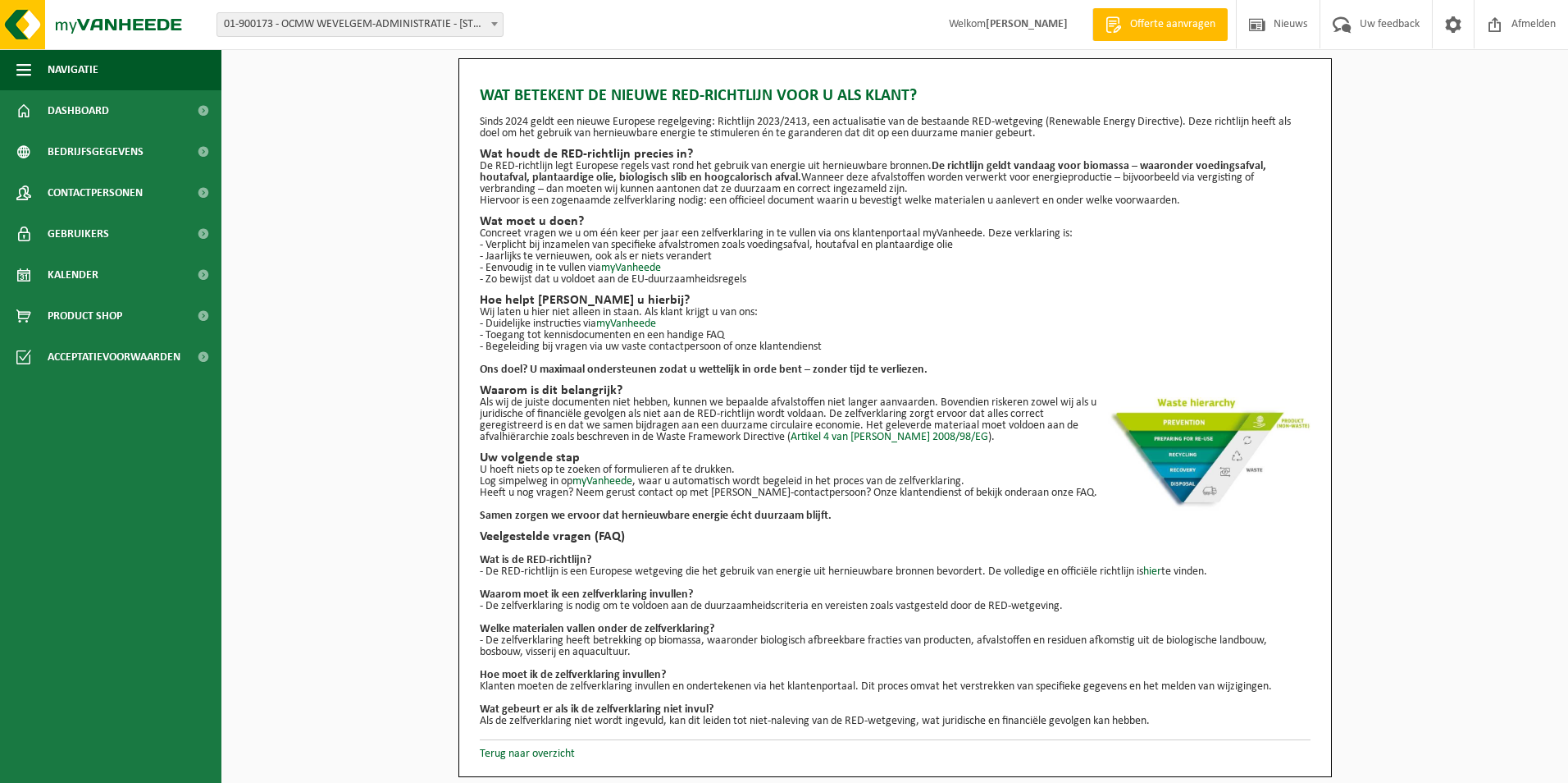
click at [1154, 681] on p "Klanten moeten de zelfverklaring invullen en ondertekenen via het klantenportaa…" at bounding box center [895, 687] width 830 height 12
click at [1281, 30] on span "Nieuws" at bounding box center [1290, 24] width 42 height 49
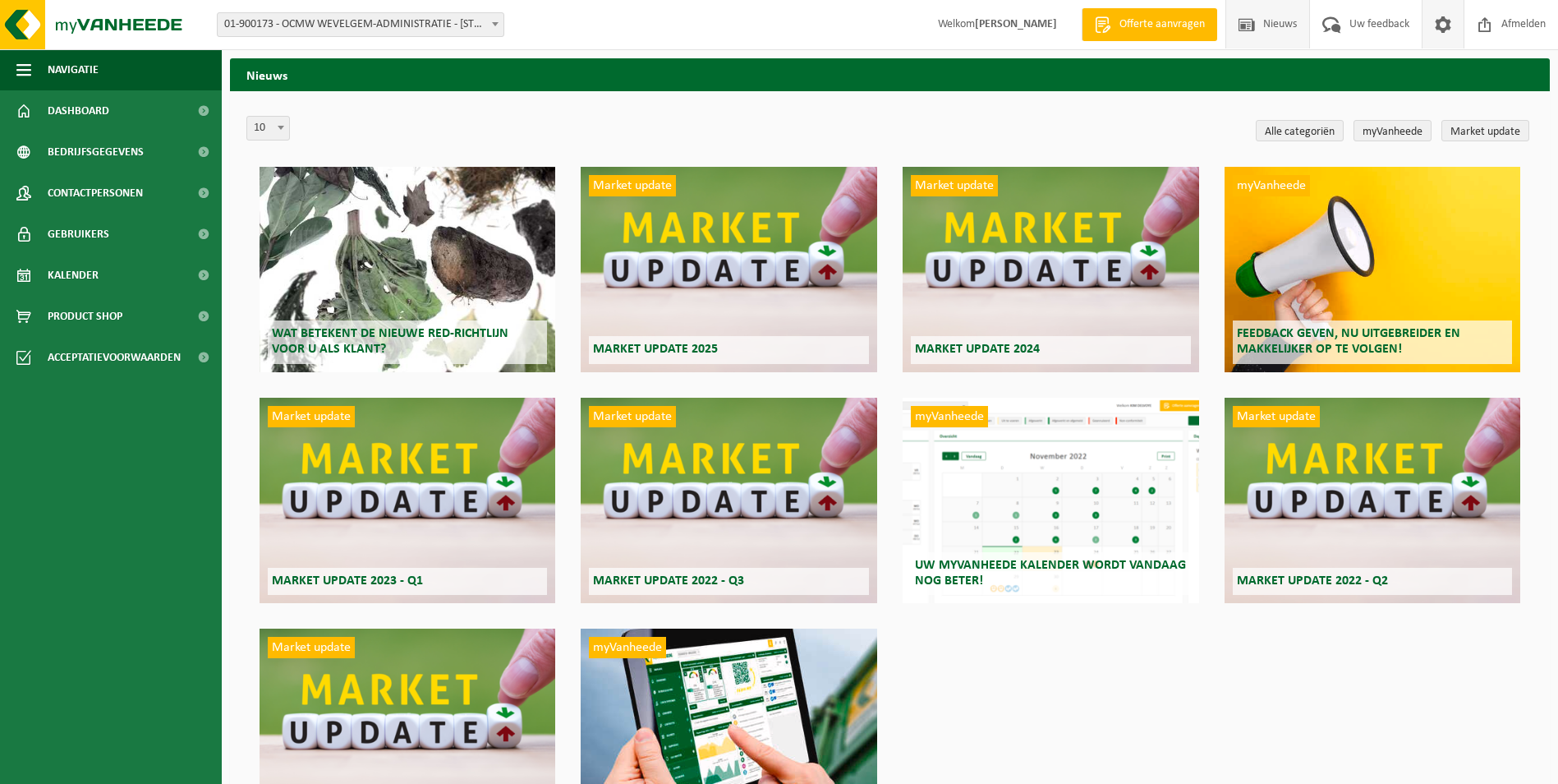
click at [1437, 25] on span at bounding box center [1442, 24] width 24 height 49
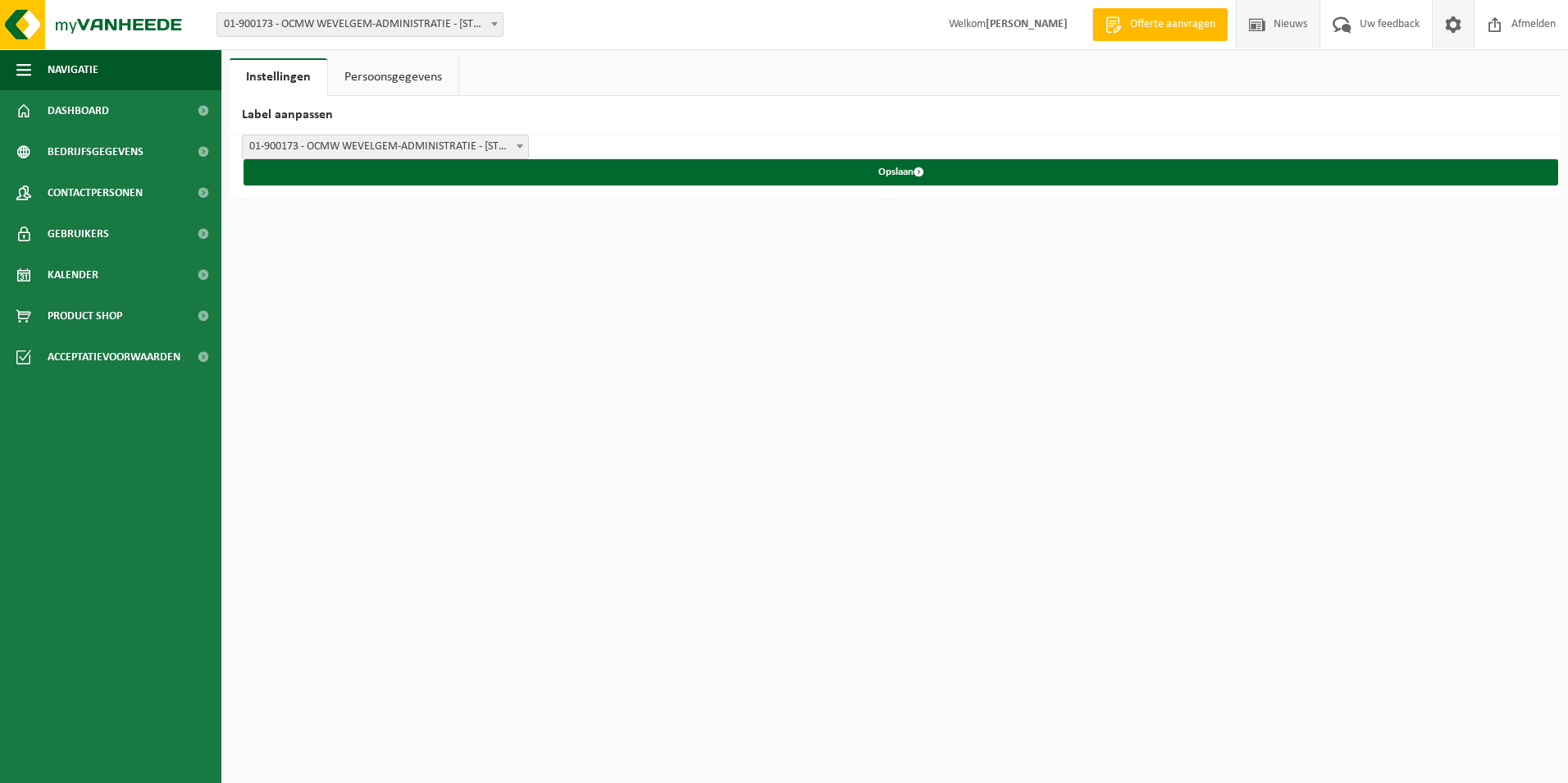
click at [1290, 28] on span "Nieuws" at bounding box center [1290, 24] width 42 height 49
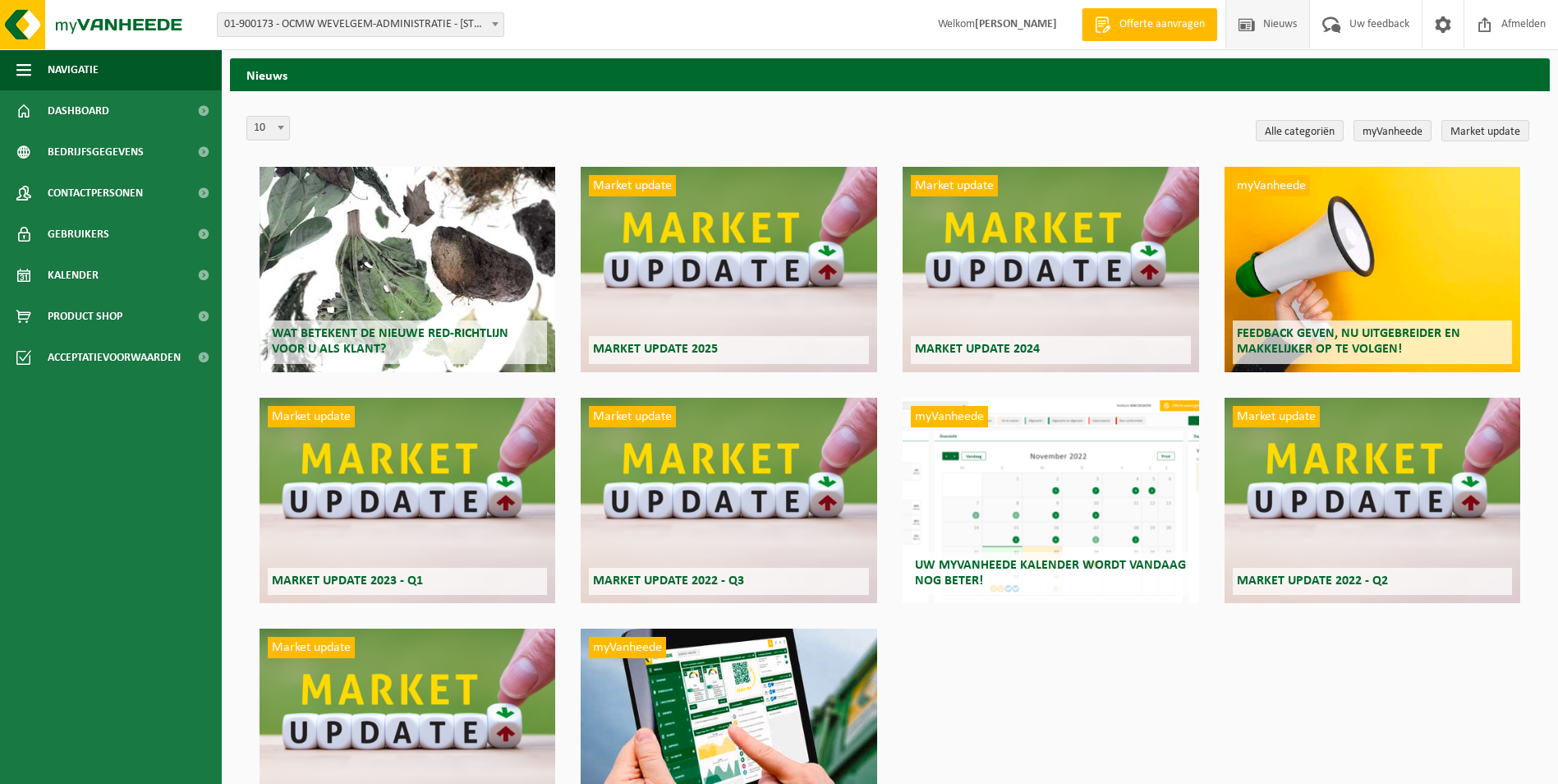
click at [1154, 28] on span "Offerte aanvragen" at bounding box center [1162, 25] width 94 height 17
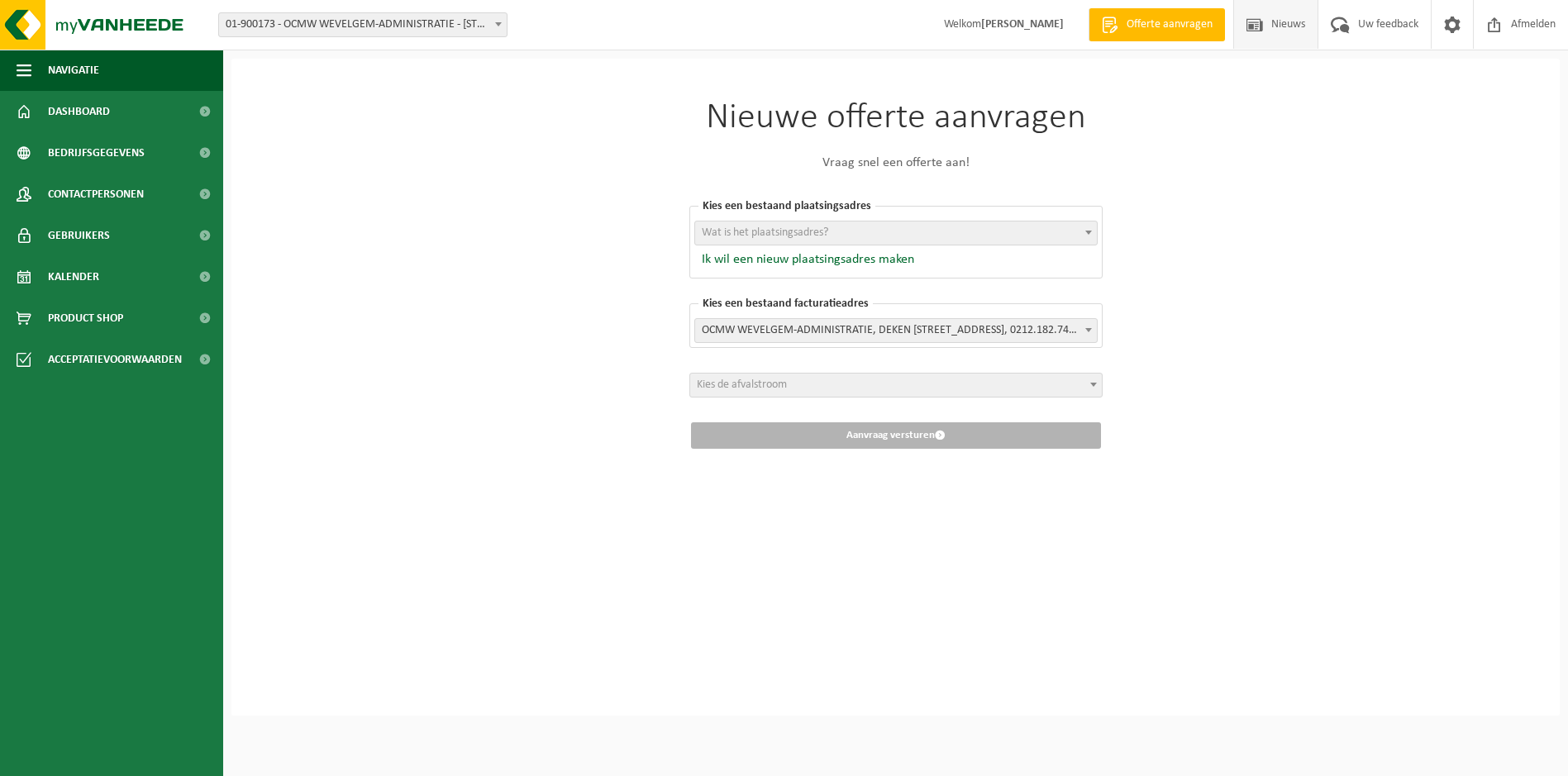
click at [1273, 25] on span "Nieuws" at bounding box center [1289, 24] width 42 height 49
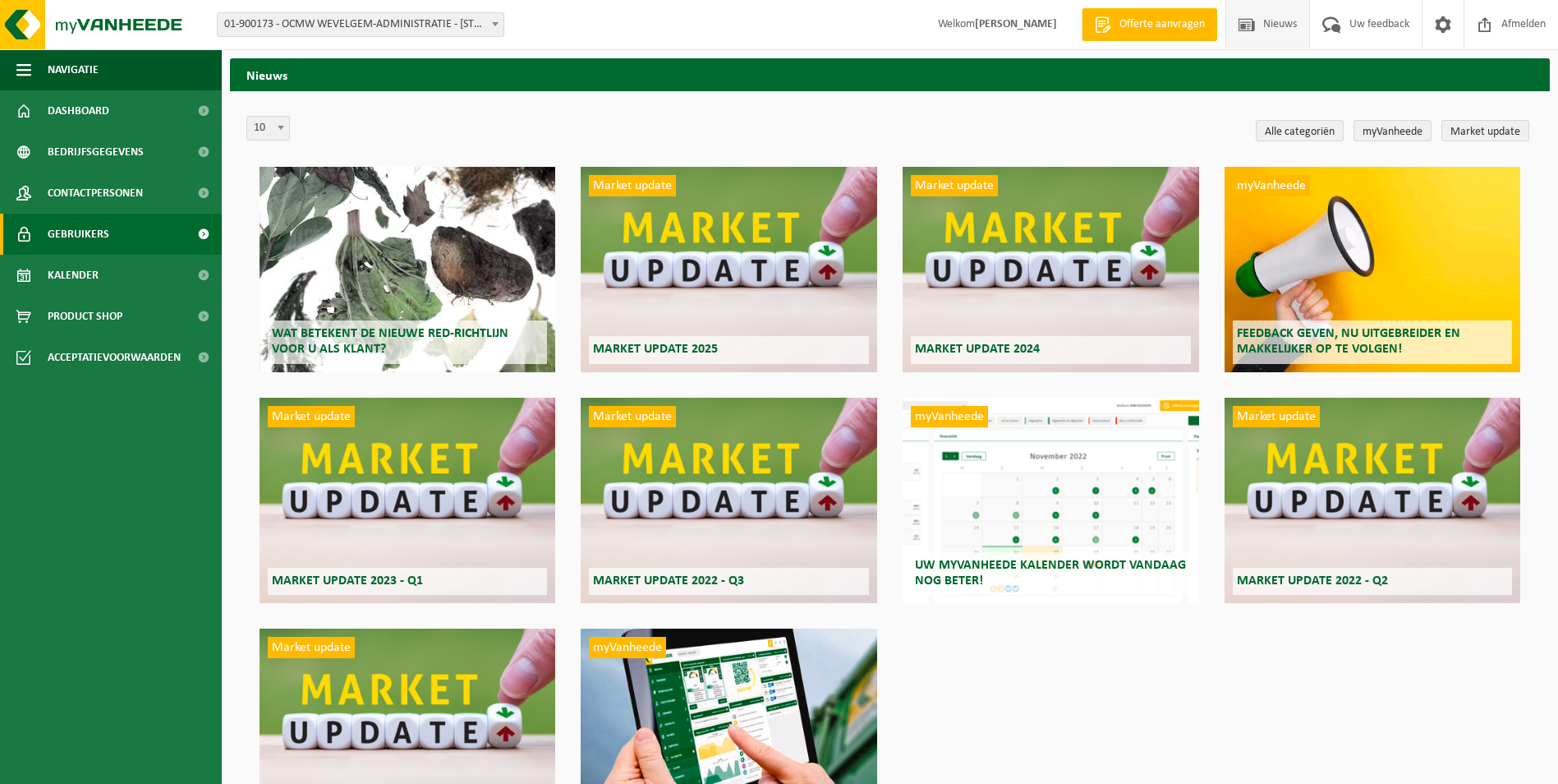
click at [99, 232] on span "Gebruikers" at bounding box center [78, 234] width 61 height 41
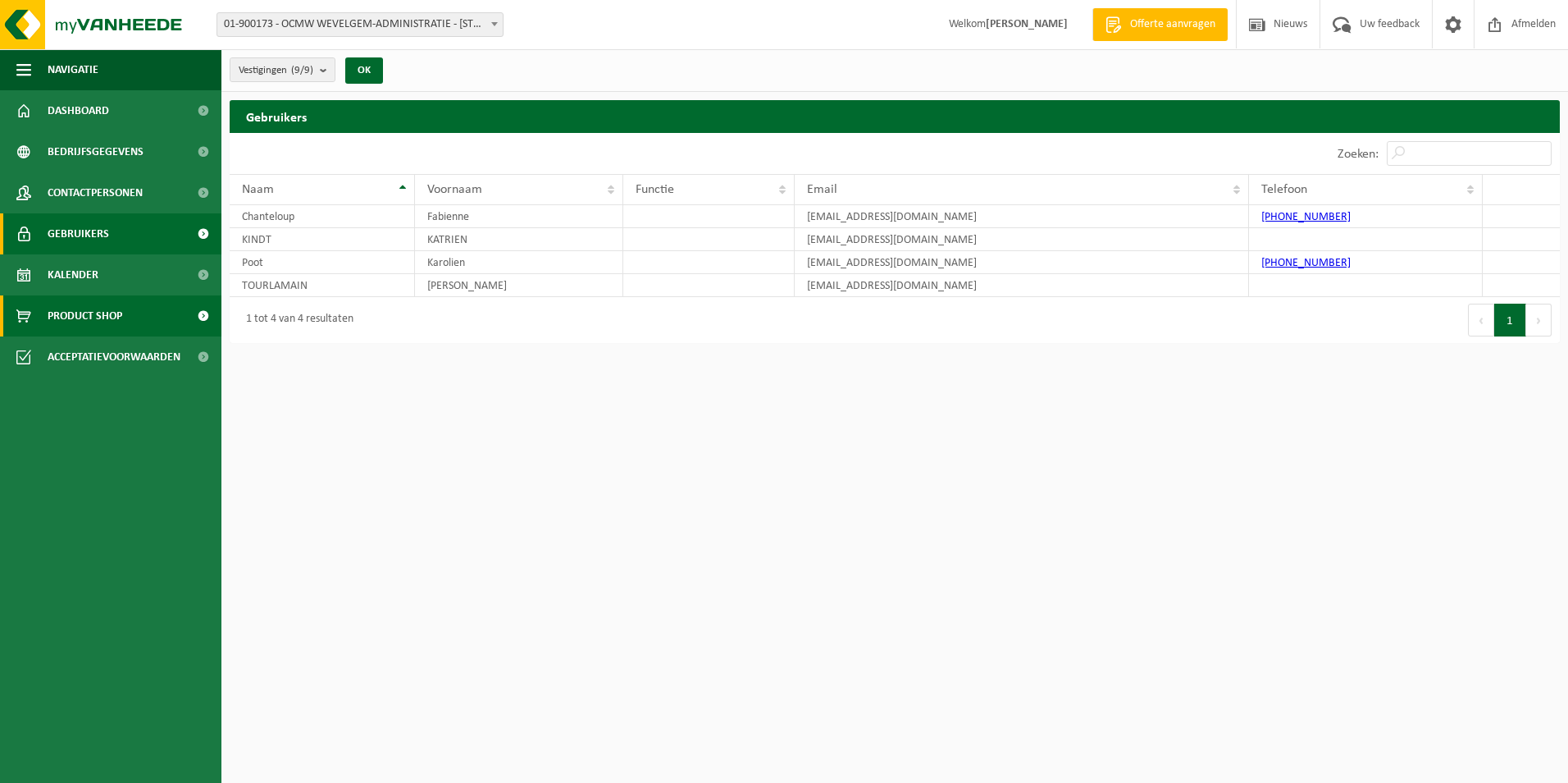
click at [105, 312] on span "Product Shop" at bounding box center [85, 316] width 75 height 41
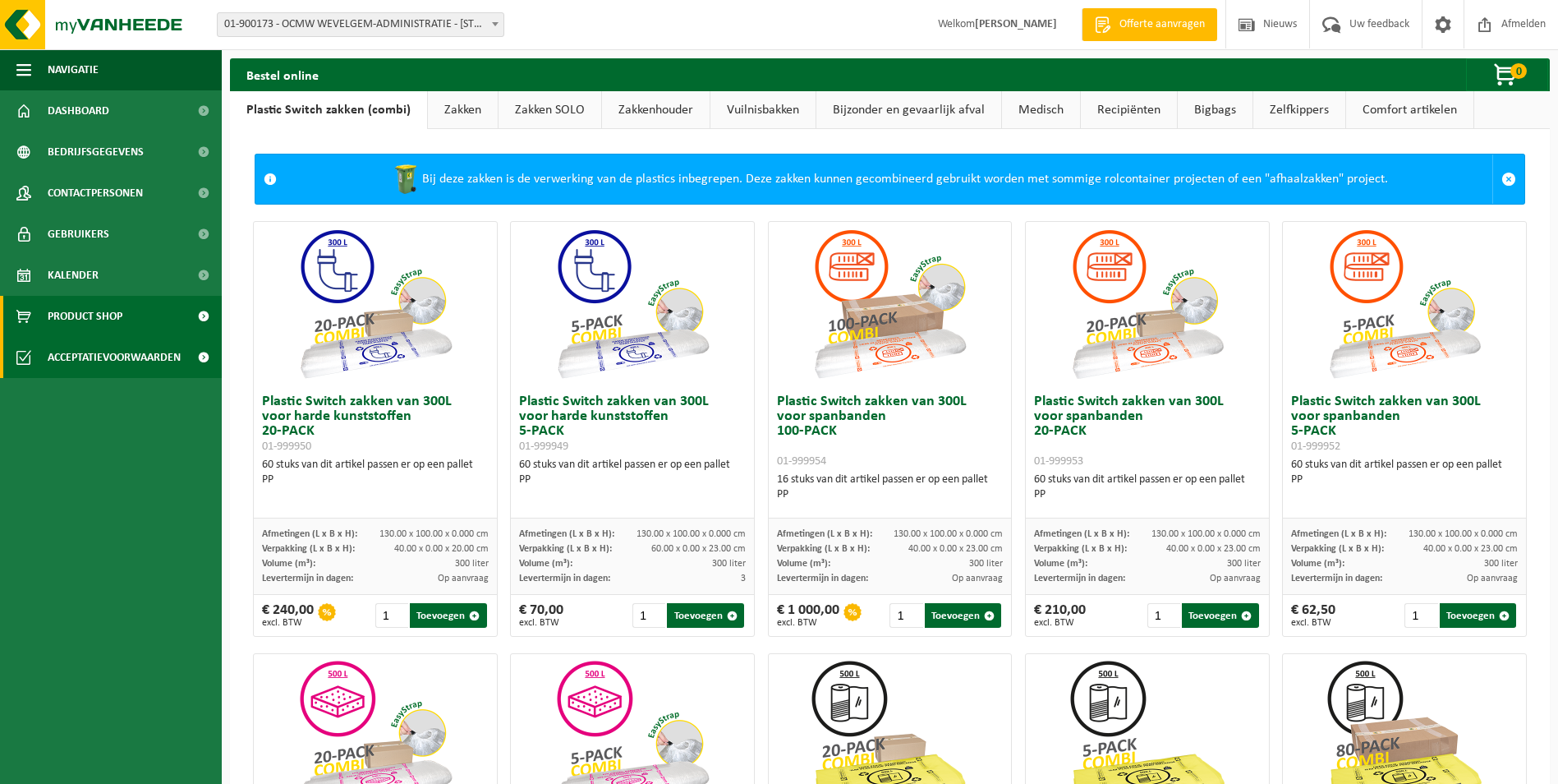
click at [100, 357] on span "Acceptatievoorwaarden" at bounding box center [114, 357] width 133 height 41
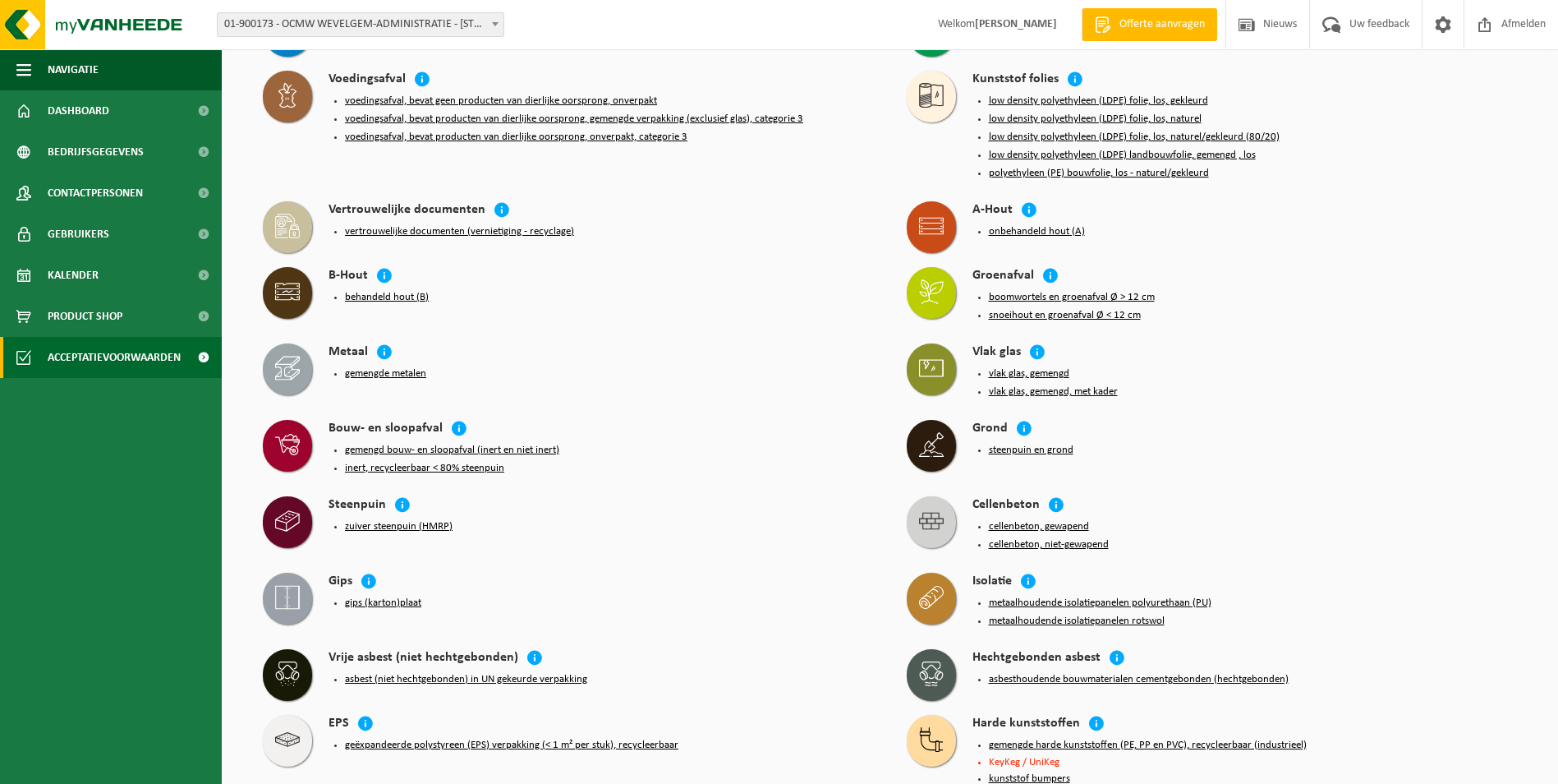
scroll to position [427, 0]
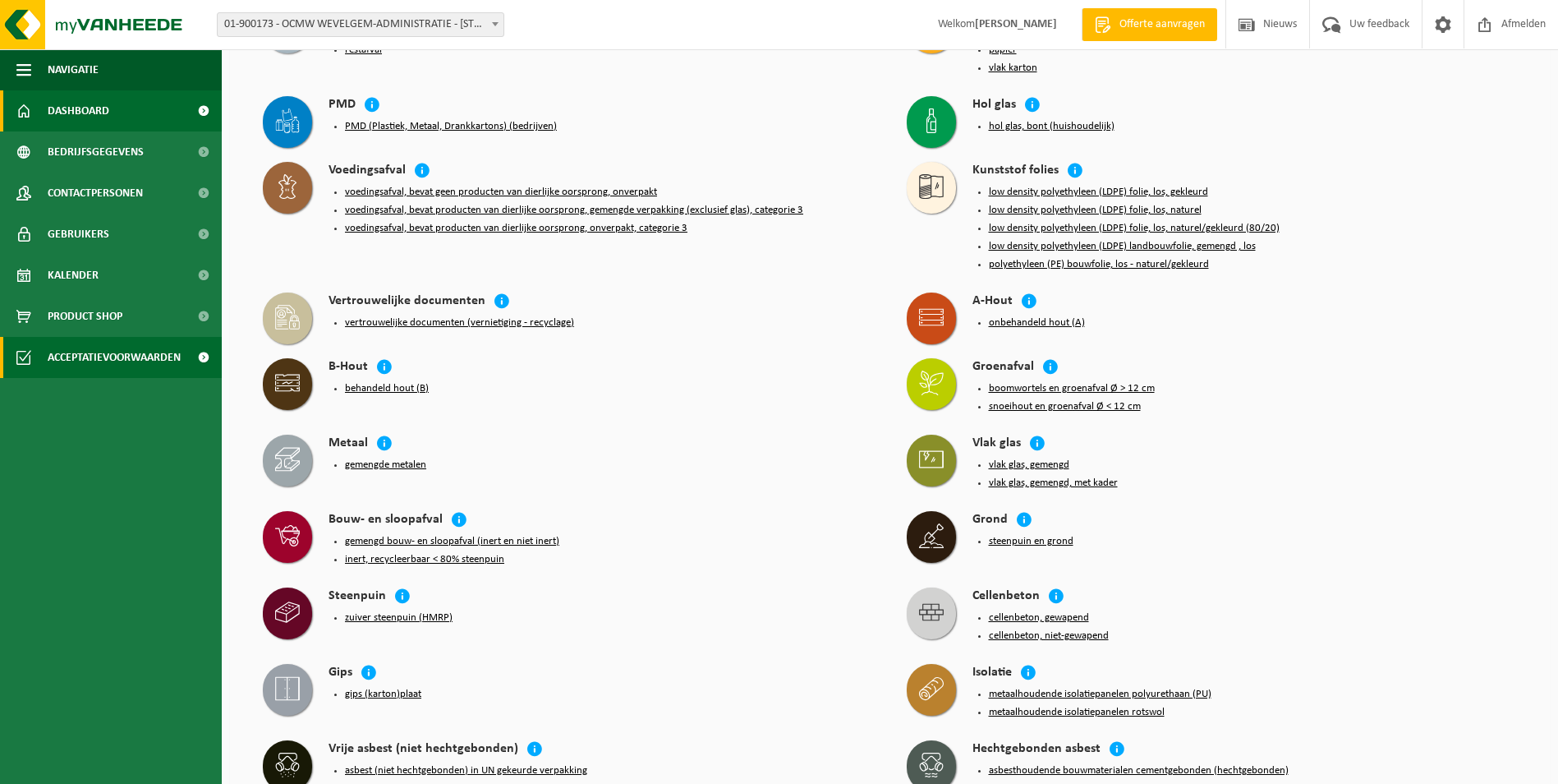
click at [85, 117] on span "Dashboard" at bounding box center [78, 111] width 61 height 41
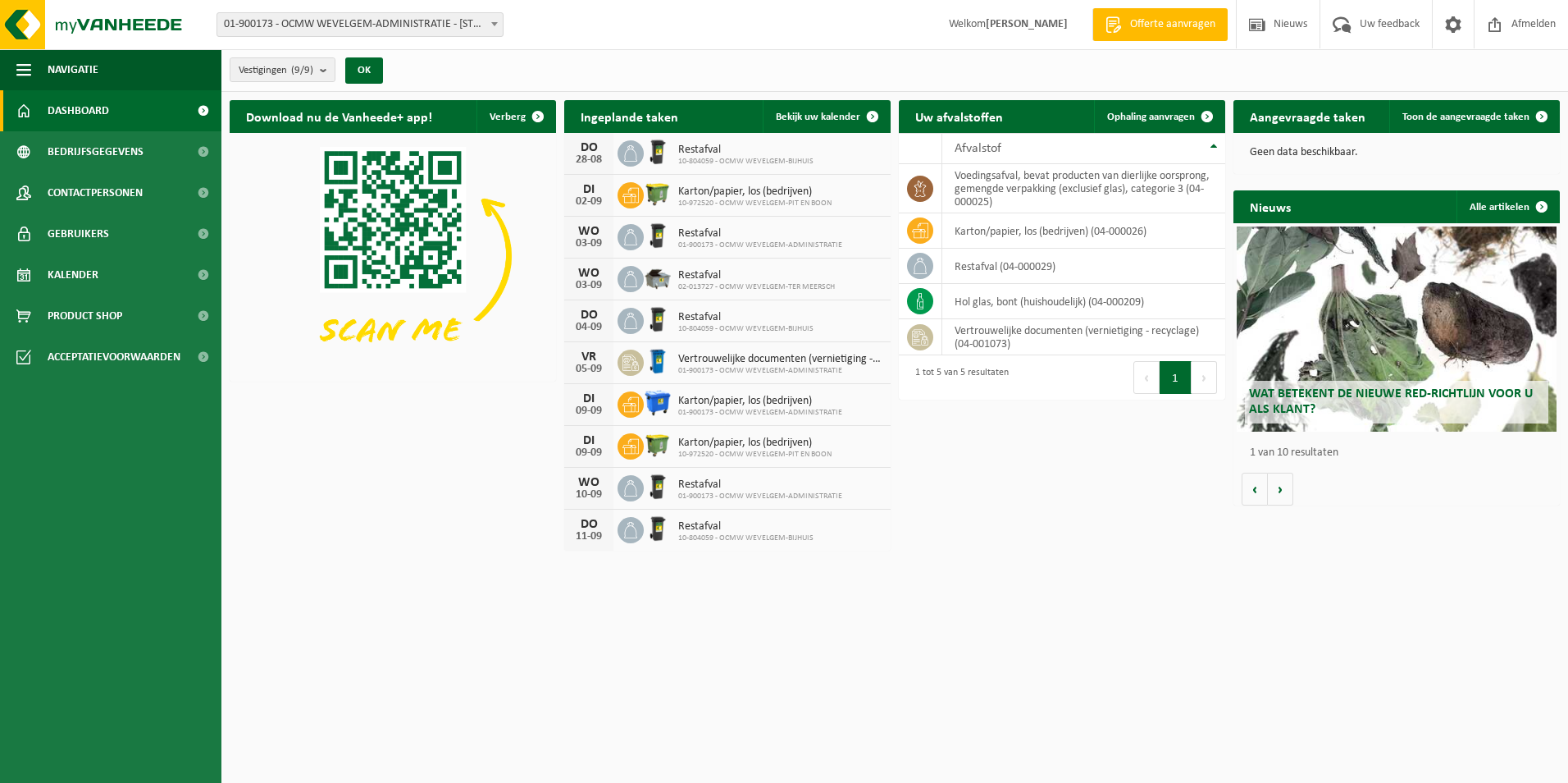
click at [1333, 357] on div "Wat betekent de nieuwe RED-richtlijn voor u als klant?" at bounding box center [1396, 328] width 320 height 205
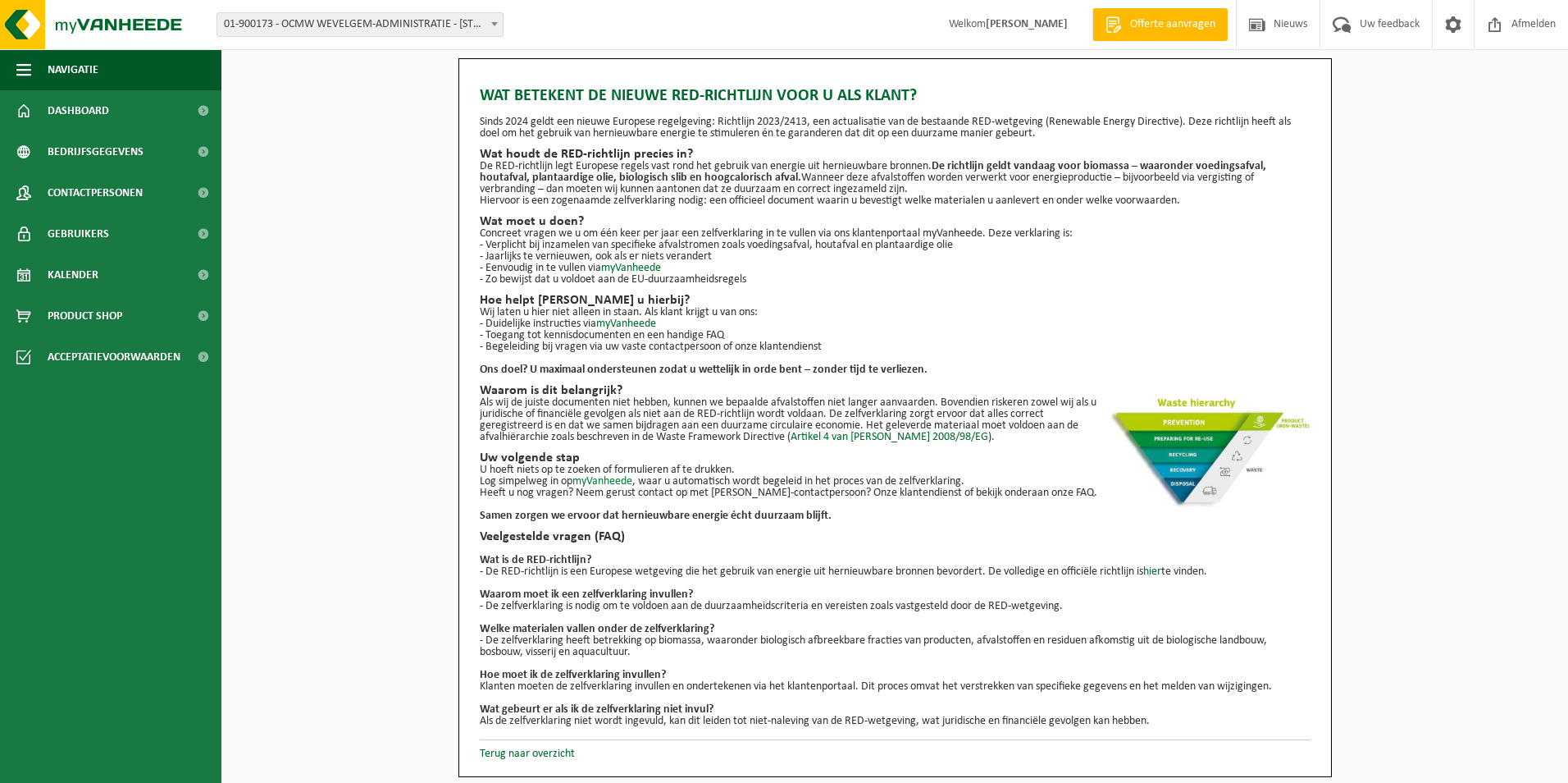
click at [621, 476] on link "myVanheede" at bounding box center [603, 481] width 60 height 13
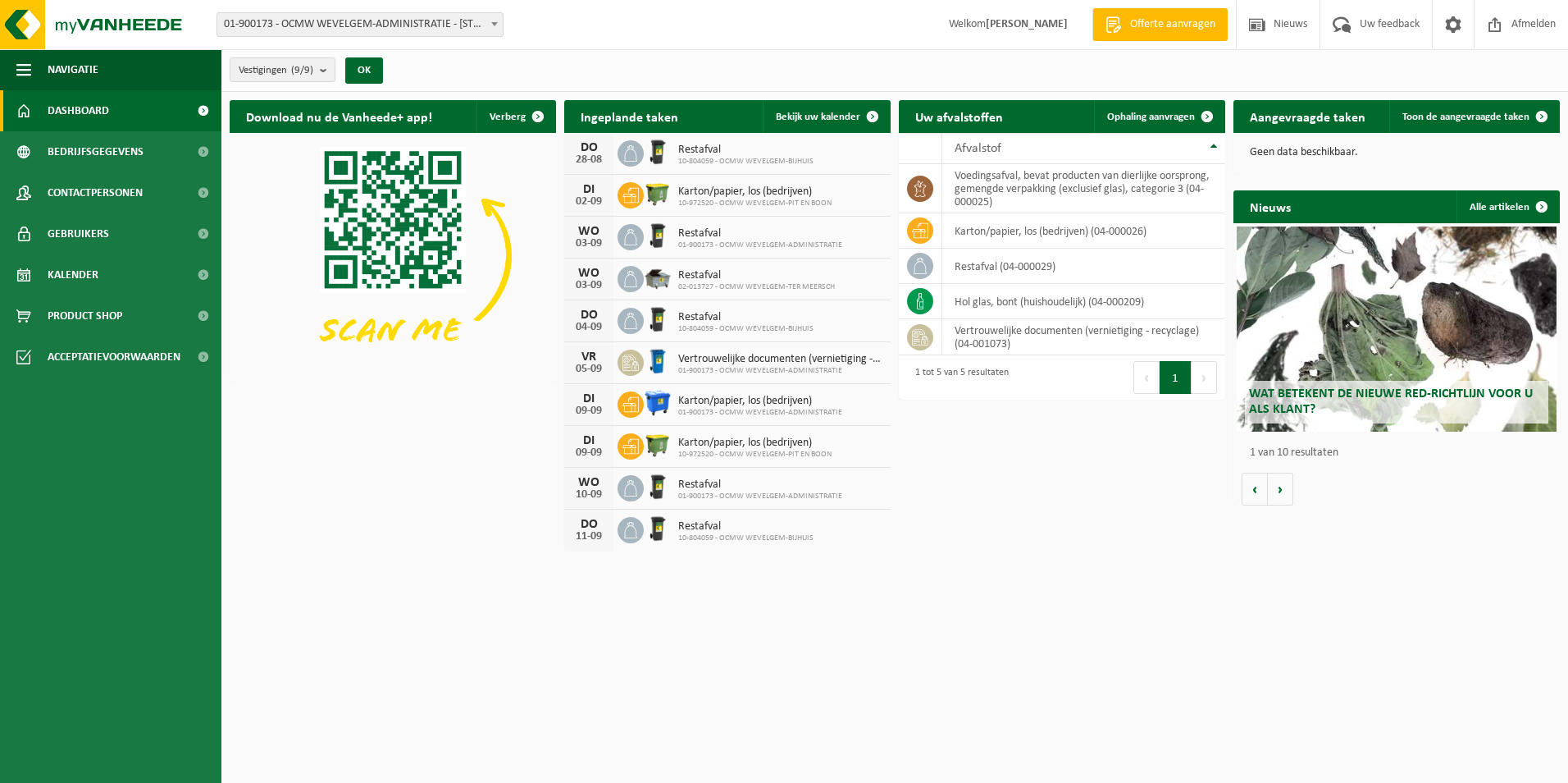
click at [198, 110] on span at bounding box center [203, 111] width 37 height 41
drag, startPoint x: 933, startPoint y: 410, endPoint x: 987, endPoint y: 522, distance: 124.3
click at [987, 522] on div "Download nu de Vanheede+ app! Verberg Ingeplande taken Bekijk uw kalender [DATE…" at bounding box center [894, 325] width 1339 height 466
drag, startPoint x: 893, startPoint y: 508, endPoint x: 903, endPoint y: 610, distance: 102.5
click at [903, 610] on html "Vestiging: 01-900173 - OCMW WEVELGEM-ADMINISTRATIE - 8560 WEVELGEM, DEKEN [STRE…" at bounding box center [784, 391] width 1568 height 783
